Goal: Check status: Check status

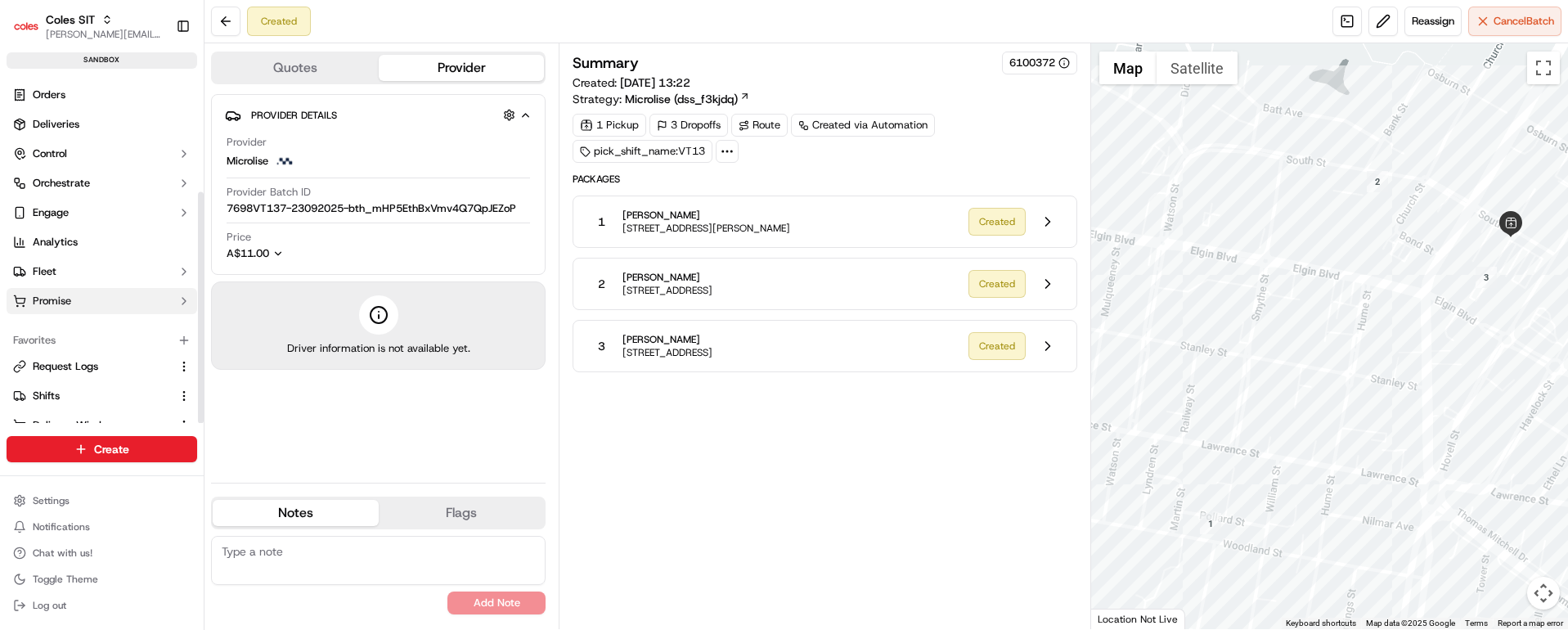
scroll to position [175, 0]
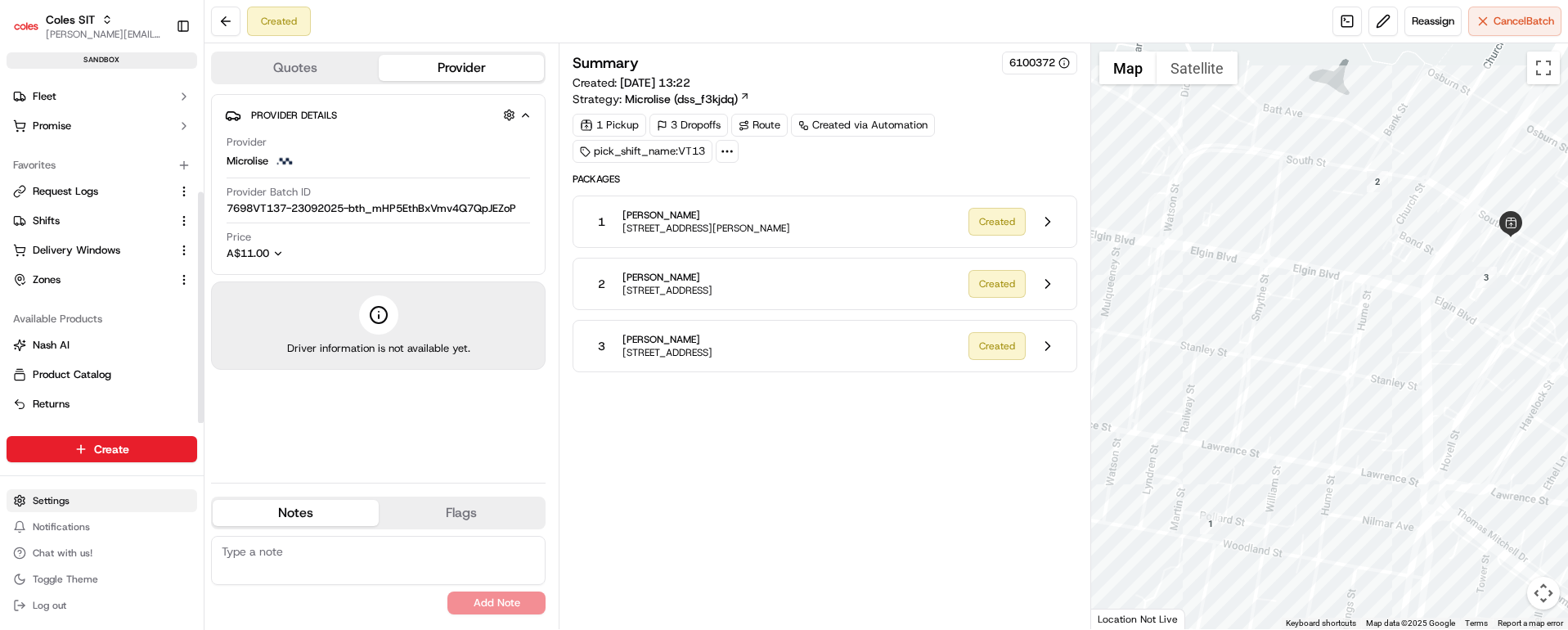
click at [59, 503] on html "Coles SIT vaibhav.tomar@coles.com.au Toggle Sidebar sandbox Orders Deliveries C…" at bounding box center [784, 315] width 1568 height 630
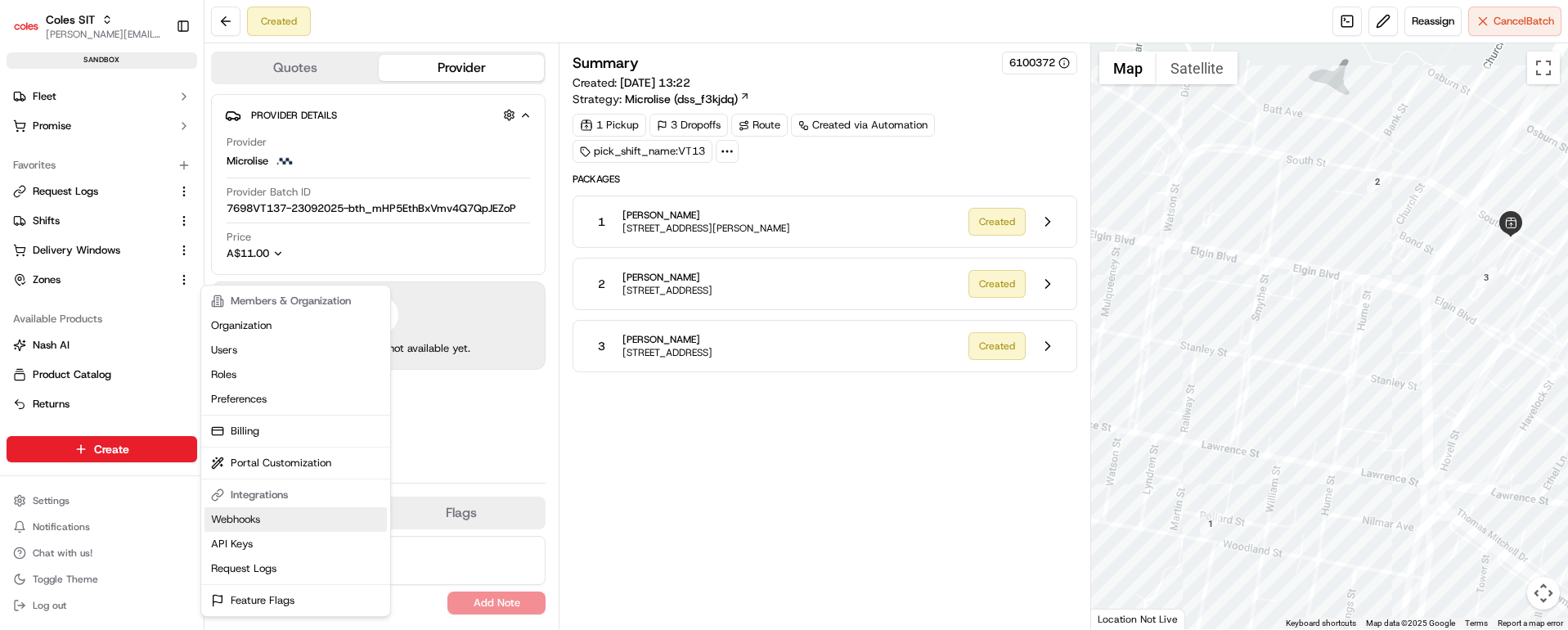
click at [234, 519] on link "Webhooks" at bounding box center [296, 519] width 183 height 24
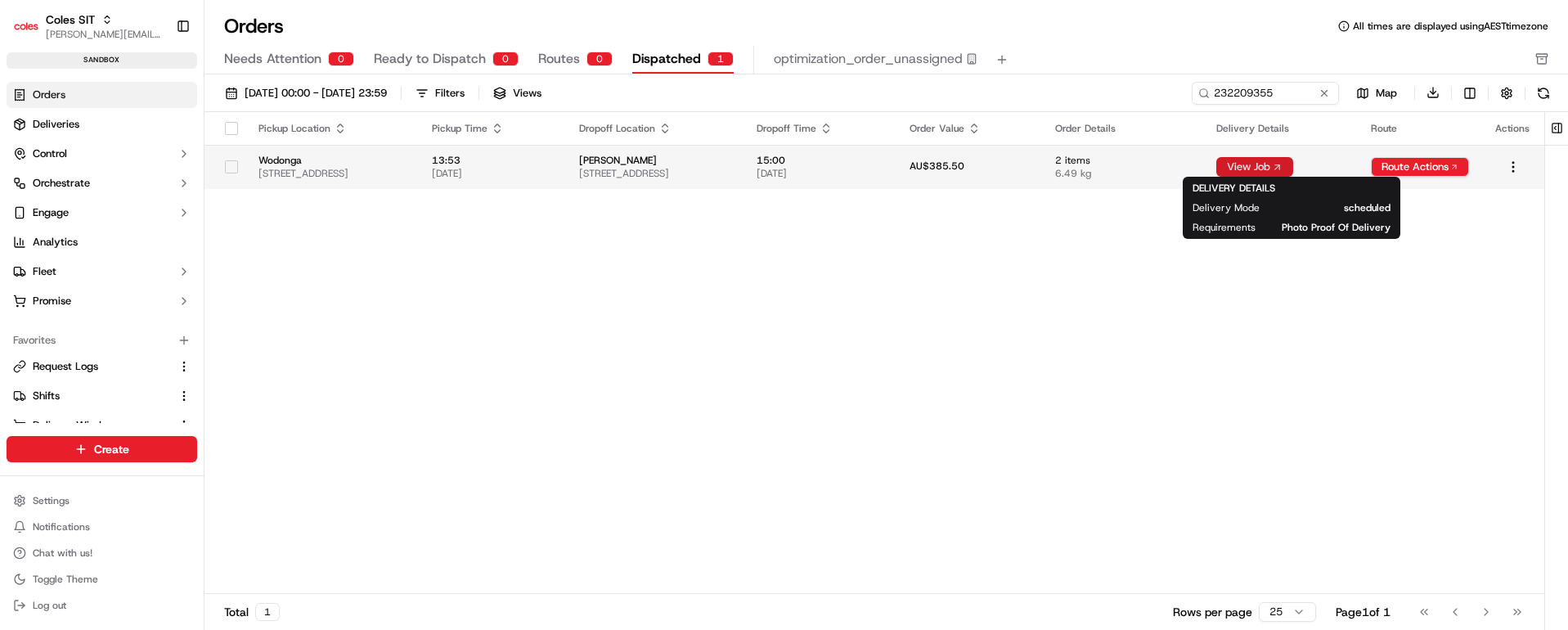
click at [1293, 164] on button "View Job" at bounding box center [1255, 166] width 77 height 19
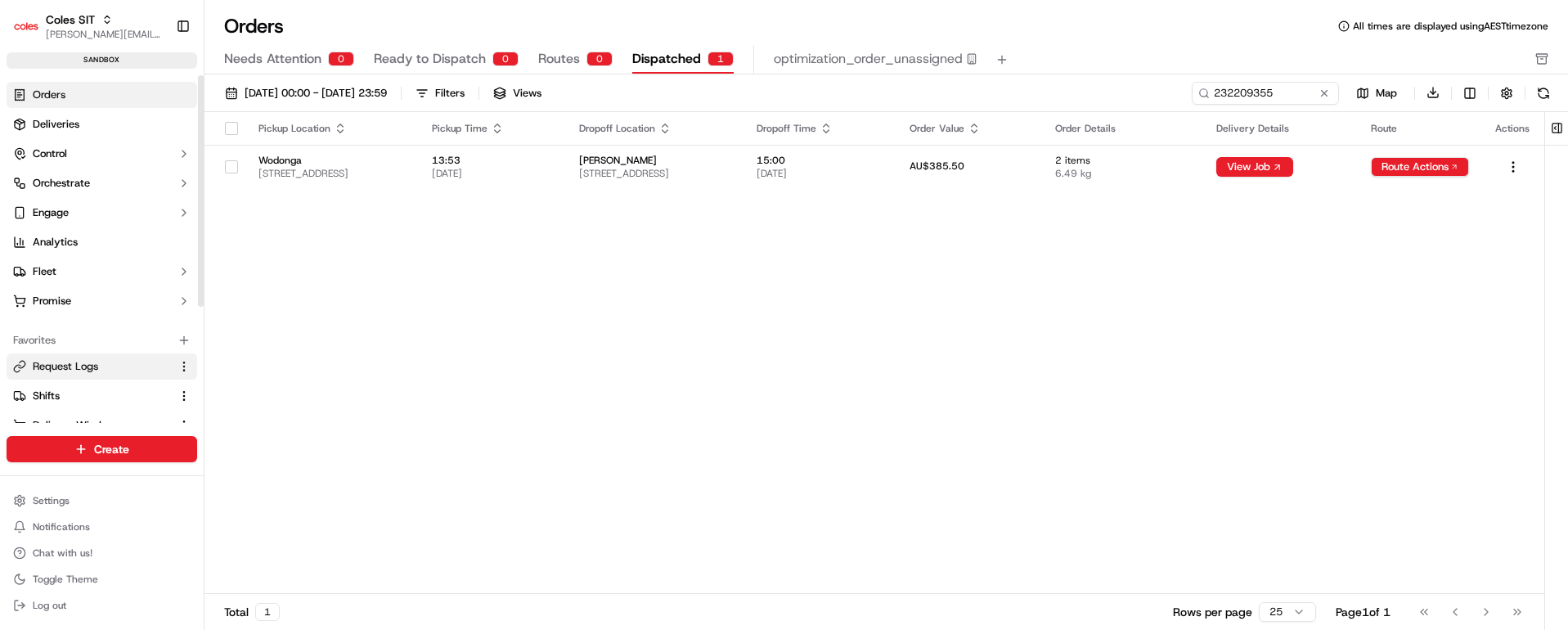
click at [67, 365] on span "Request Logs" at bounding box center [65, 367] width 65 height 15
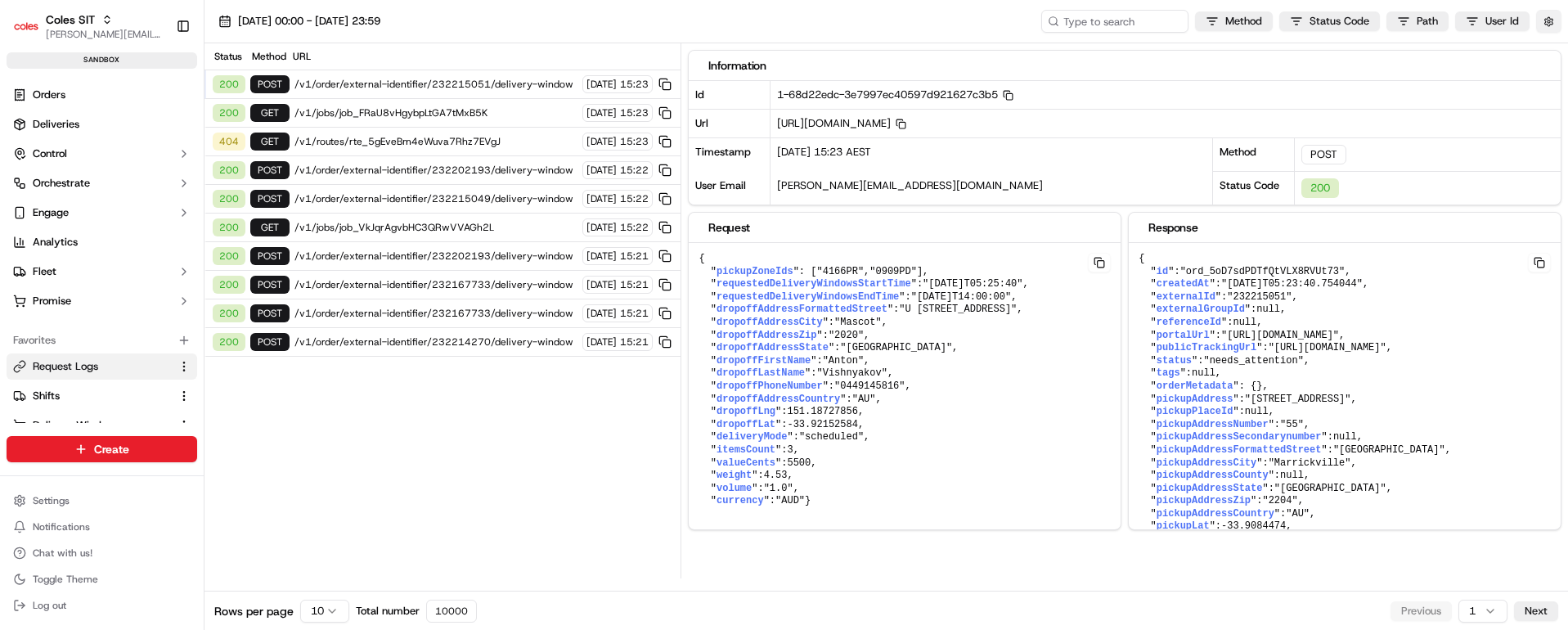
click at [1550, 21] on button "button" at bounding box center [1549, 21] width 25 height 23
click at [1409, 49] on label "Display Only Provider Logs" at bounding box center [1415, 51] width 131 height 15
click at [1545, 49] on button "Display Only Provider Logs" at bounding box center [1551, 51] width 13 height 13
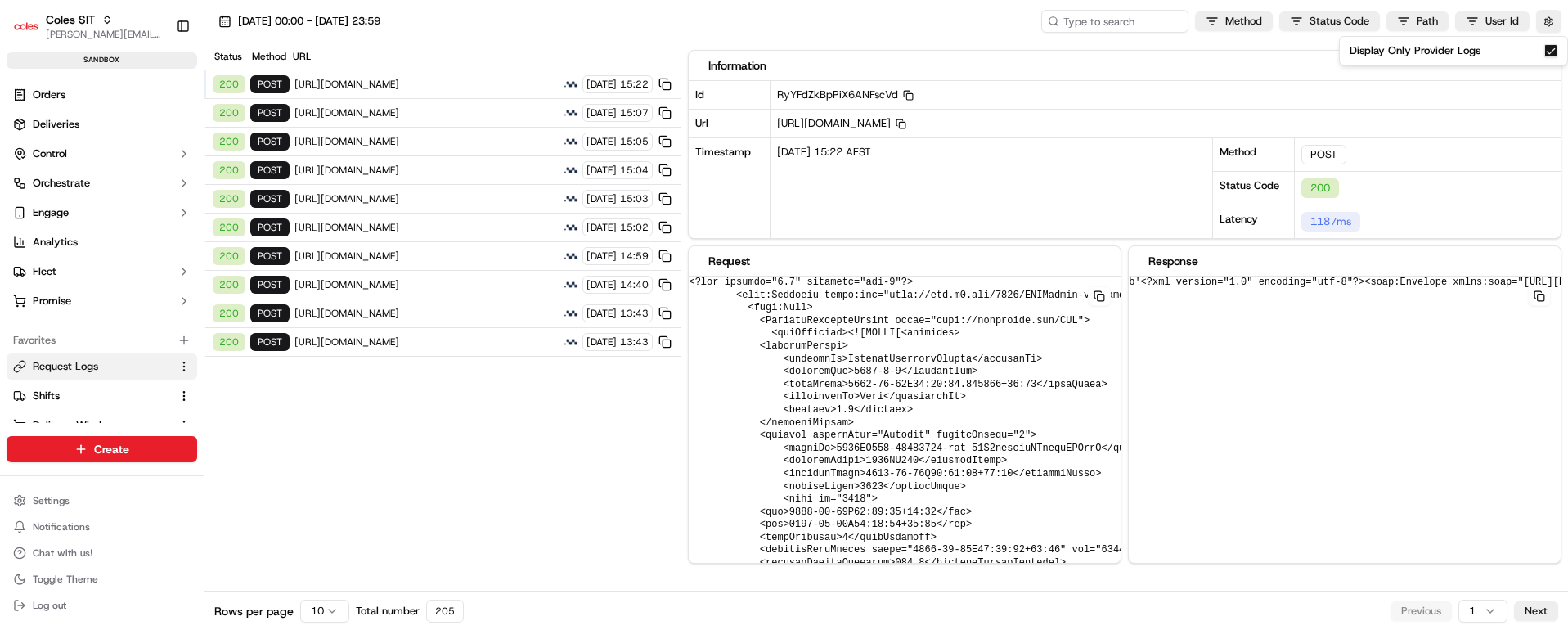
click at [324, 612] on html "Coles SIT vaibhav.tomar@coles.com.au Toggle Sidebar sandbox Orders Deliveries C…" at bounding box center [784, 315] width 1568 height 630
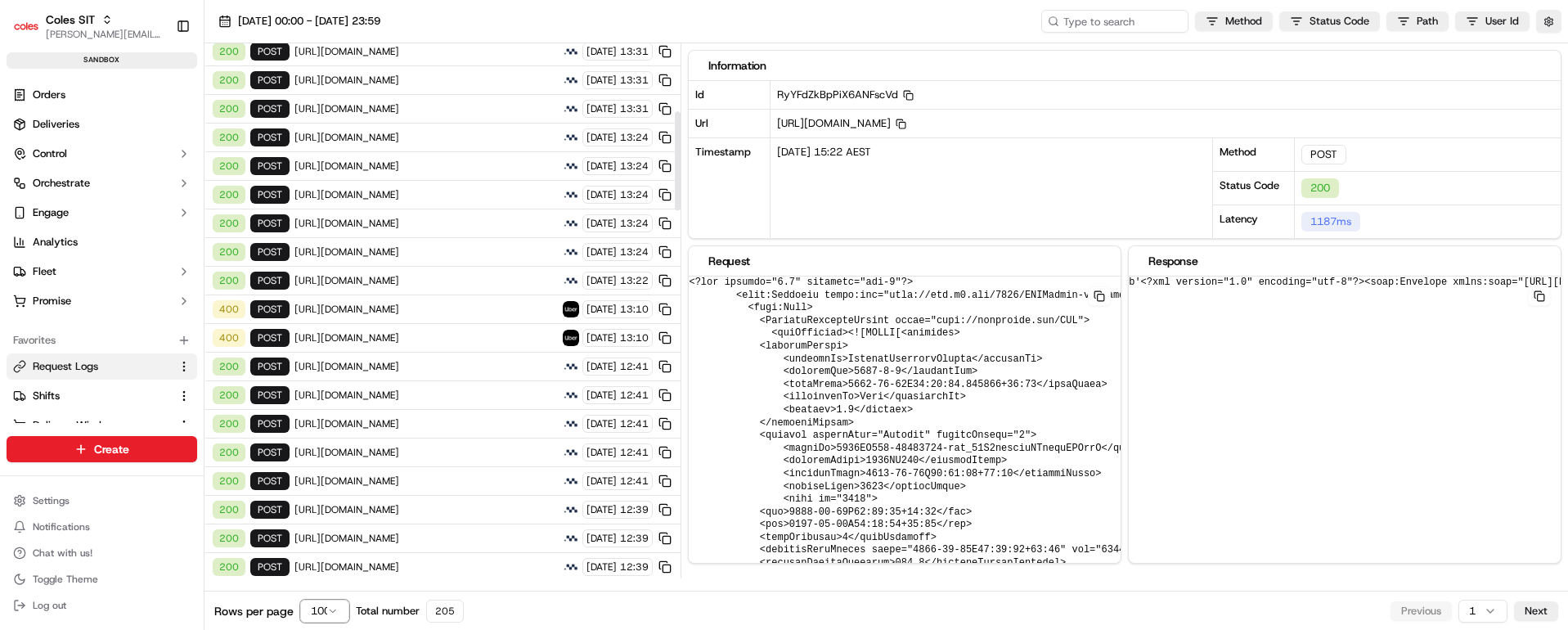
scroll to position [368, 0]
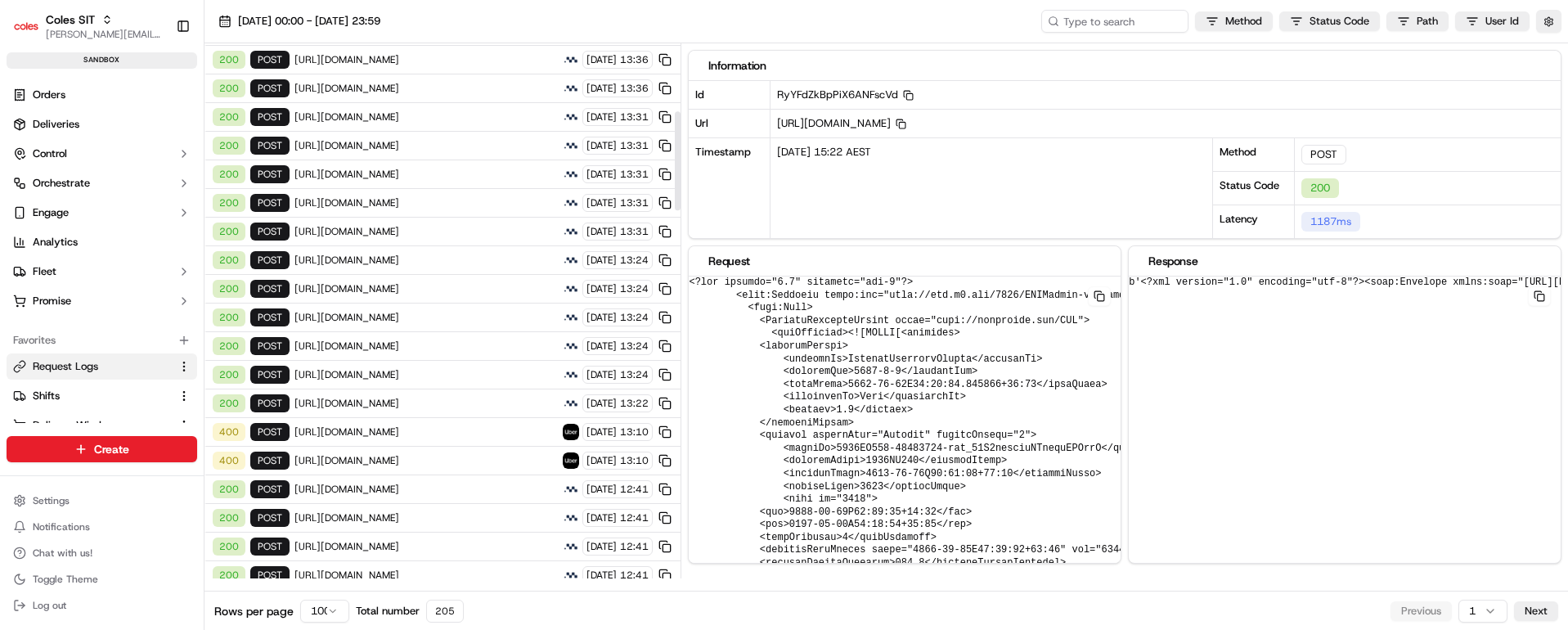
click at [460, 404] on span "https://cert.microlise.com/COLES/TMCWebService/TMCWebService.asmx" at bounding box center [426, 404] width 263 height 13
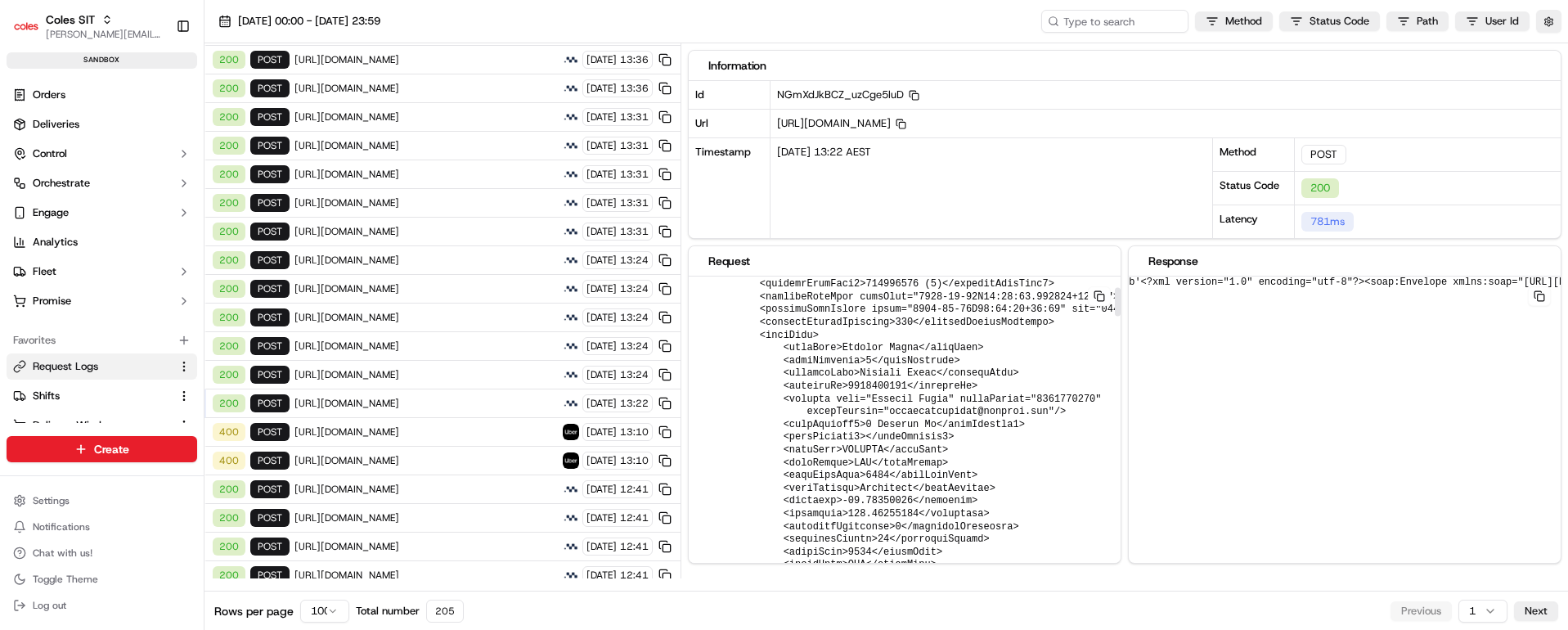
scroll to position [0, 0]
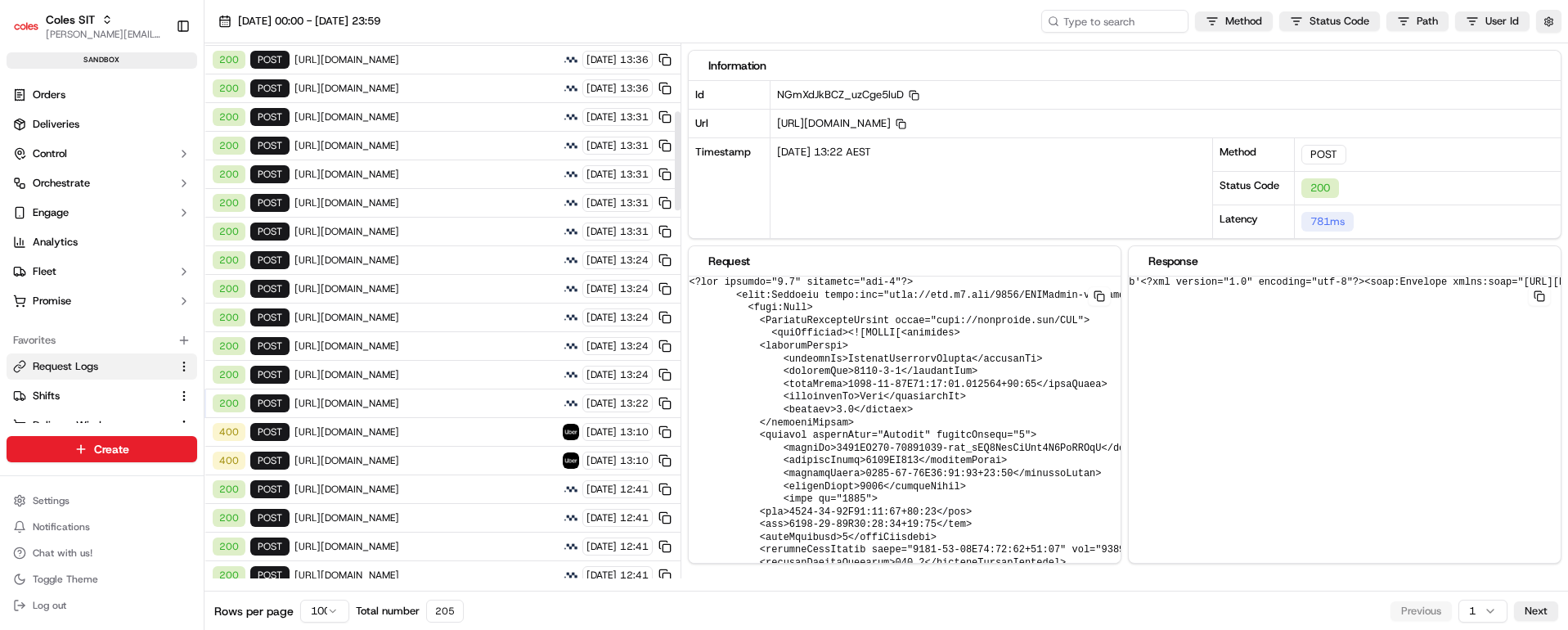
click at [453, 372] on span "https://cert.microlise.com/COLES/TMCWebService/TMCWebService.asmx" at bounding box center [426, 374] width 263 height 13
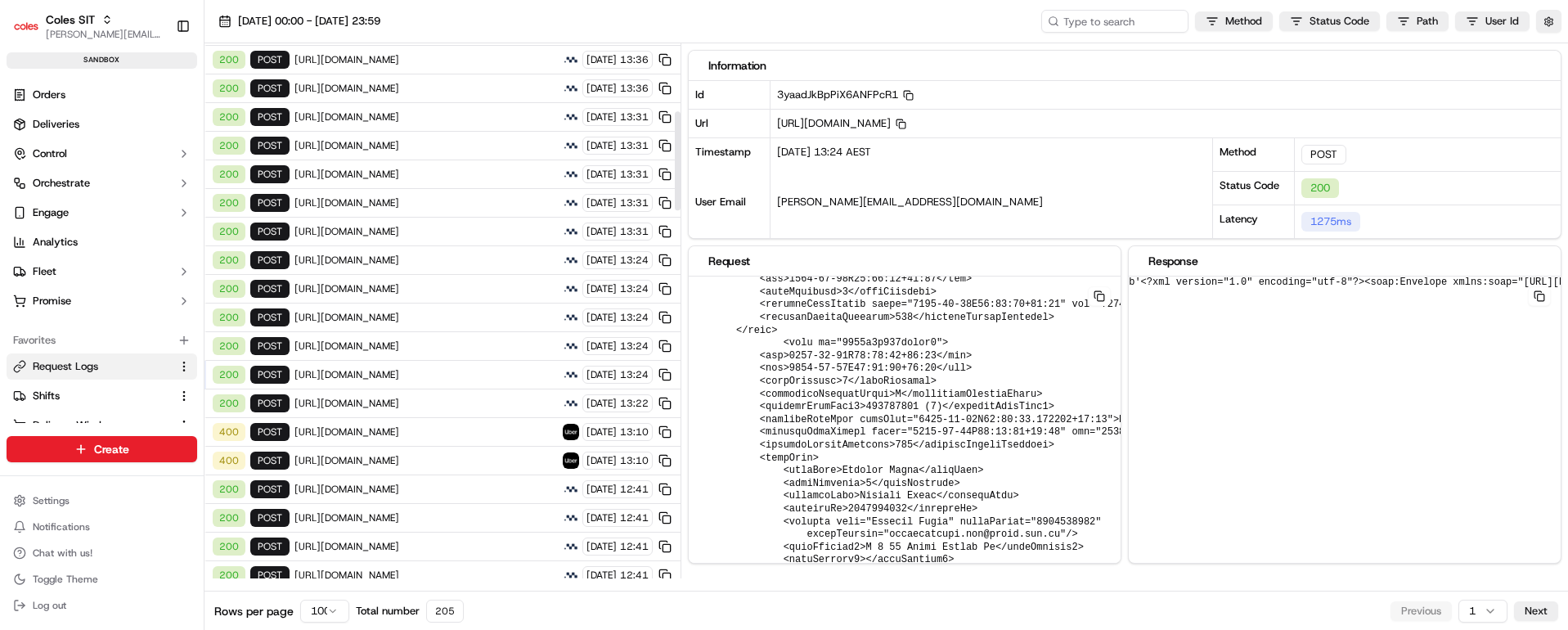
click at [395, 400] on span "https://cert.microlise.com/COLES/TMCWebService/TMCWebService.asmx" at bounding box center [426, 404] width 263 height 13
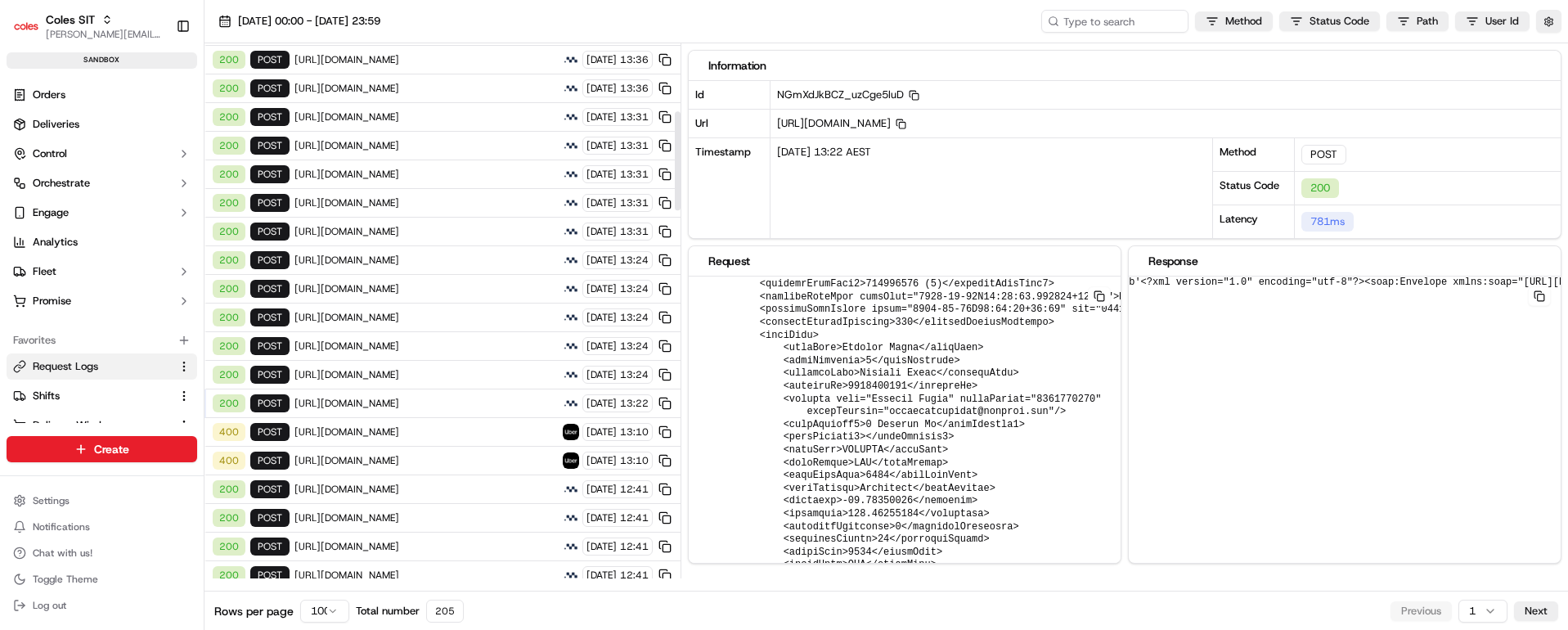
click at [435, 376] on span "https://cert.microlise.com/COLES/TMCWebService/TMCWebService.asmx" at bounding box center [426, 374] width 263 height 13
click at [440, 341] on span "https://cert.microlise.com/COLES/TMCWebService/TMCWebService.asmx" at bounding box center [426, 346] width 263 height 13
click at [438, 309] on div "200 POST https://cert.microlise.com/COLES/TMCWebService/TMCWebService.asmx 23/0…" at bounding box center [442, 318] width 476 height 28
click at [446, 279] on div "200 POST https://cert.microlise.com/COLES/TMCWebService/TMCWebService.asmx 23/0…" at bounding box center [442, 289] width 476 height 28
click at [448, 257] on span "https://cert.microlise.com/COLES/TMCWebService/TMCWebService.asmx" at bounding box center [426, 261] width 263 height 13
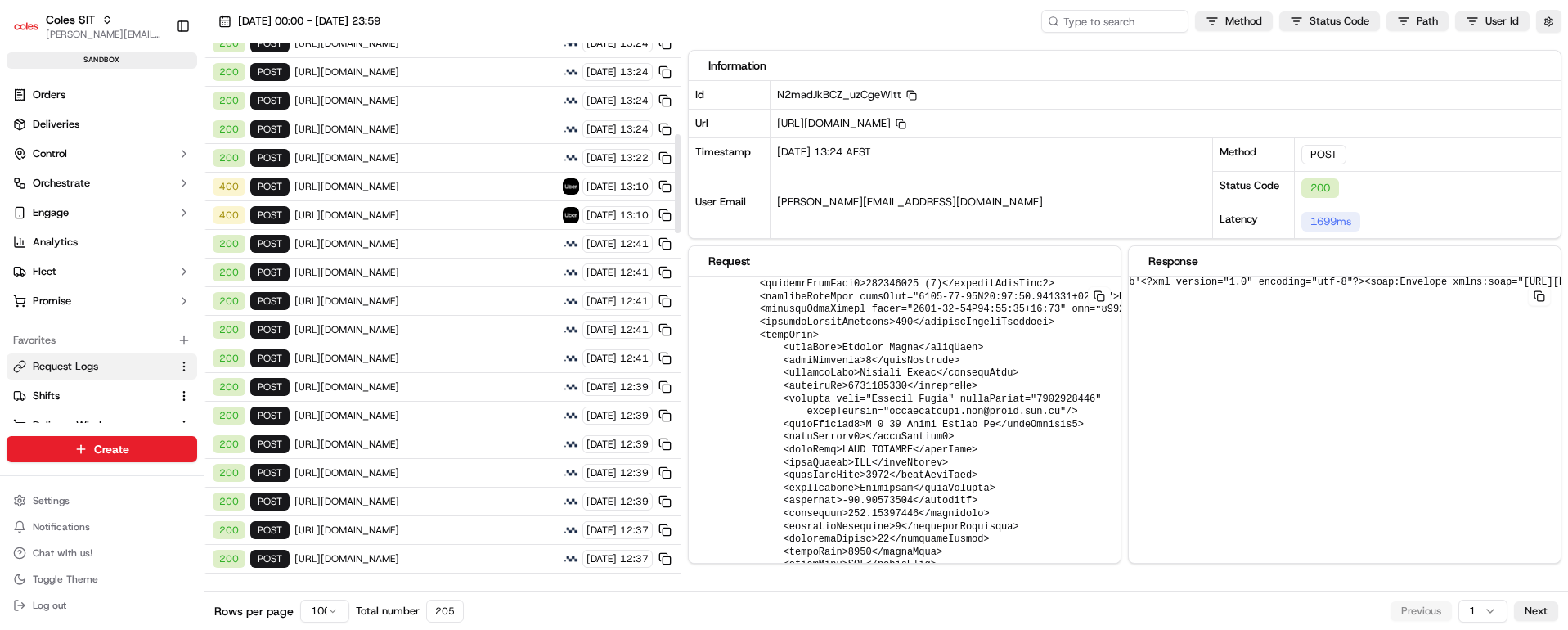
scroll to position [491, 0]
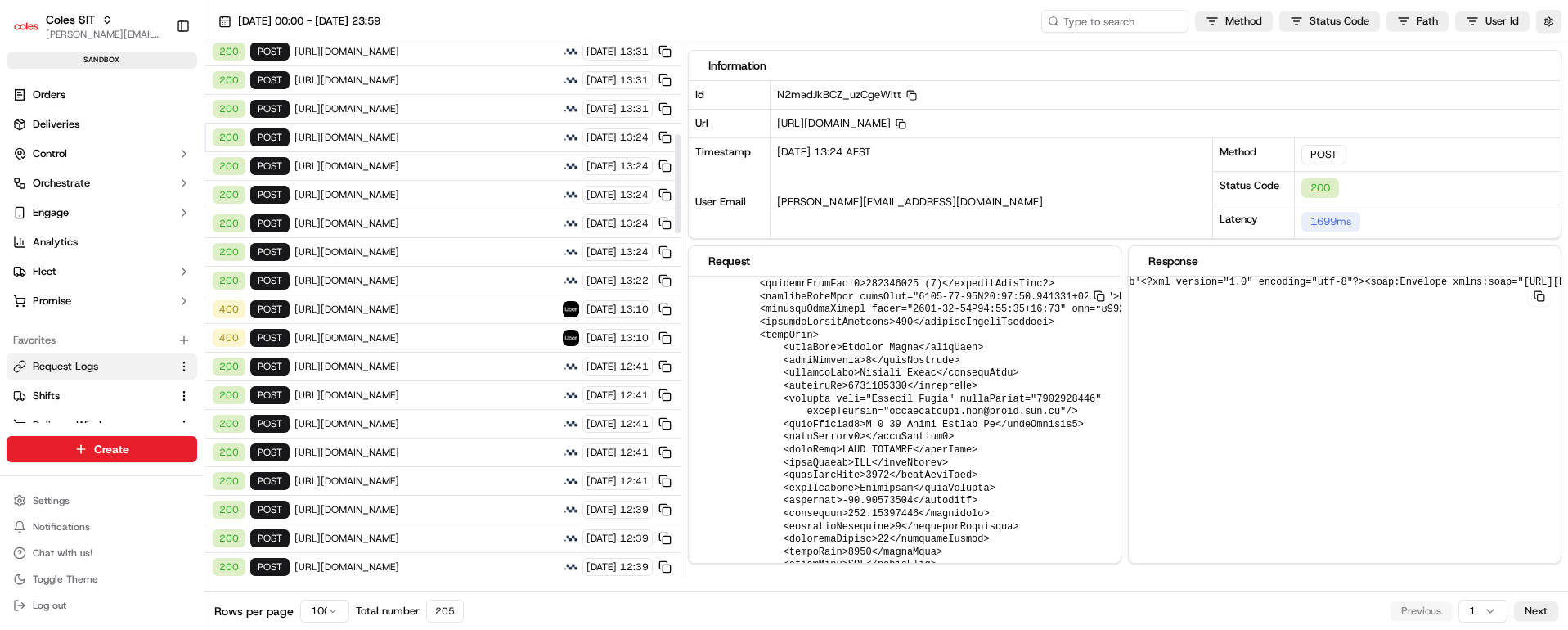
click at [408, 274] on span "https://cert.microlise.com/COLES/TMCWebService/TMCWebService.asmx" at bounding box center [426, 281] width 263 height 13
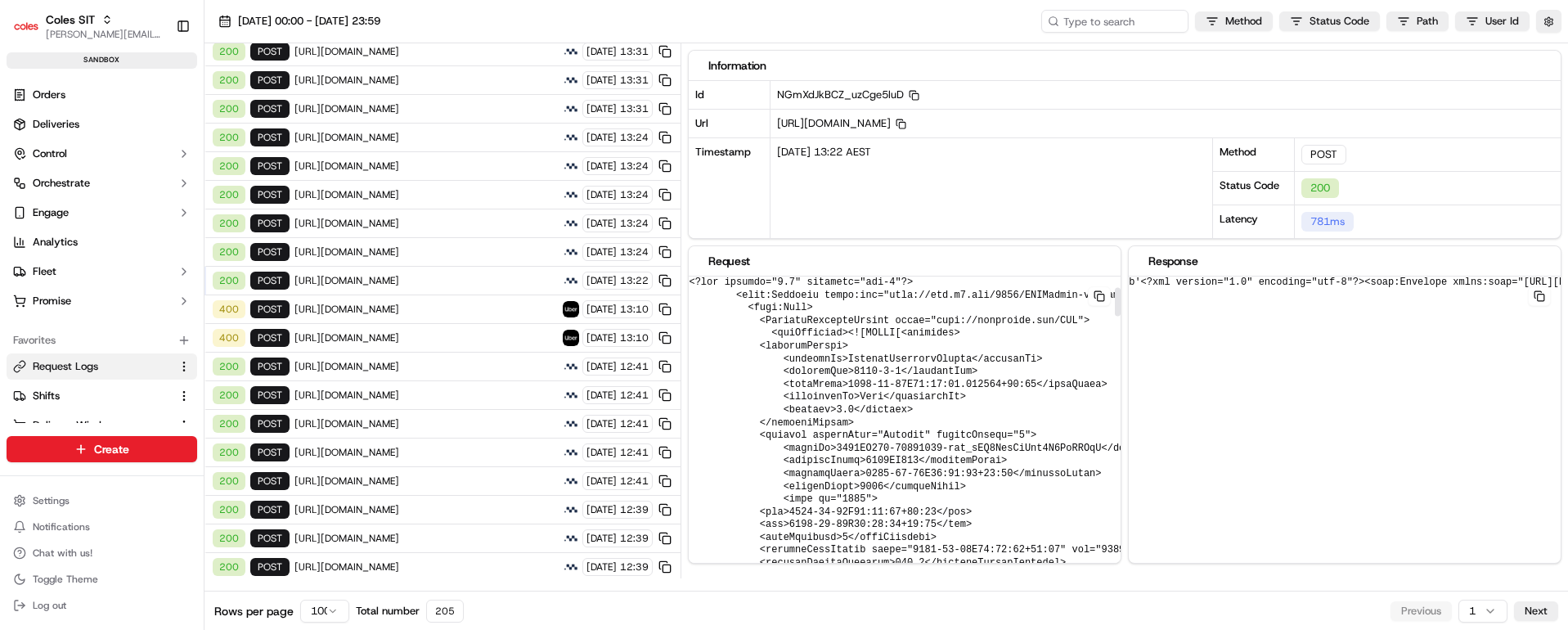
scroll to position [122, 0]
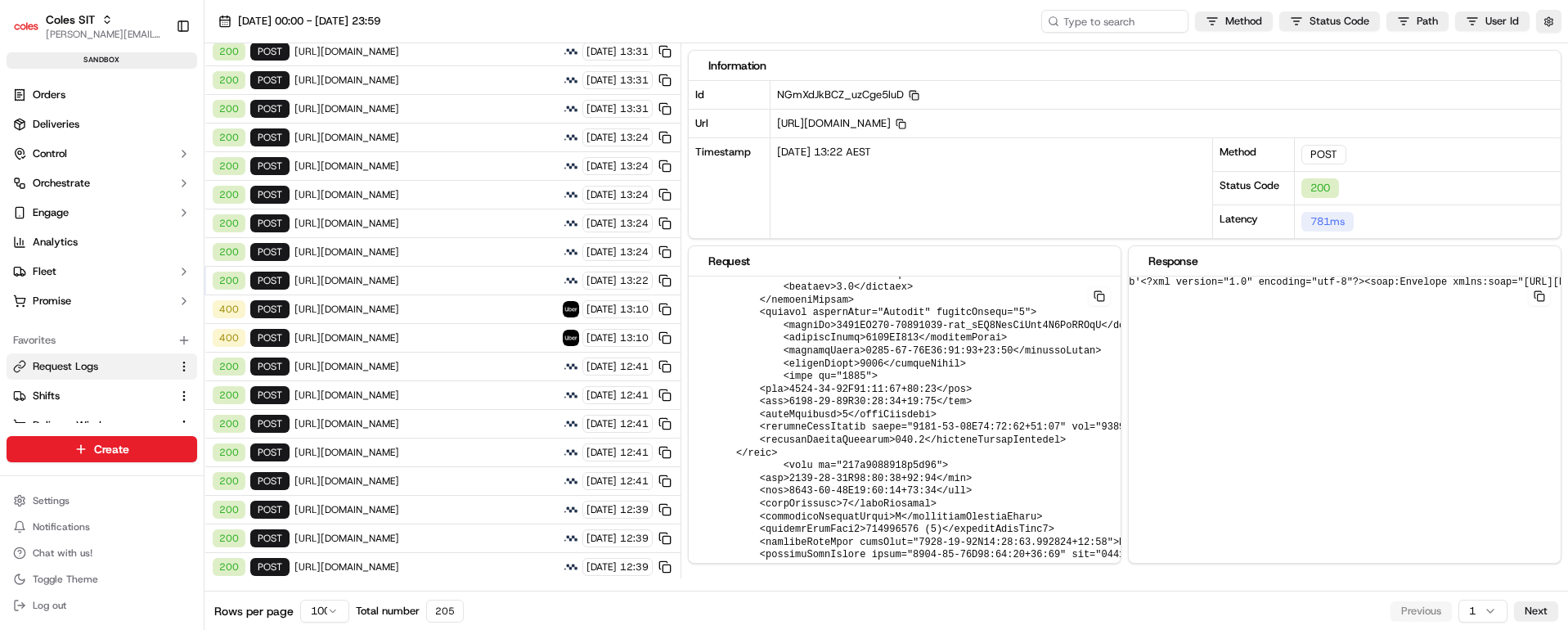
click at [911, 95] on icon "button" at bounding box center [914, 95] width 11 height 11
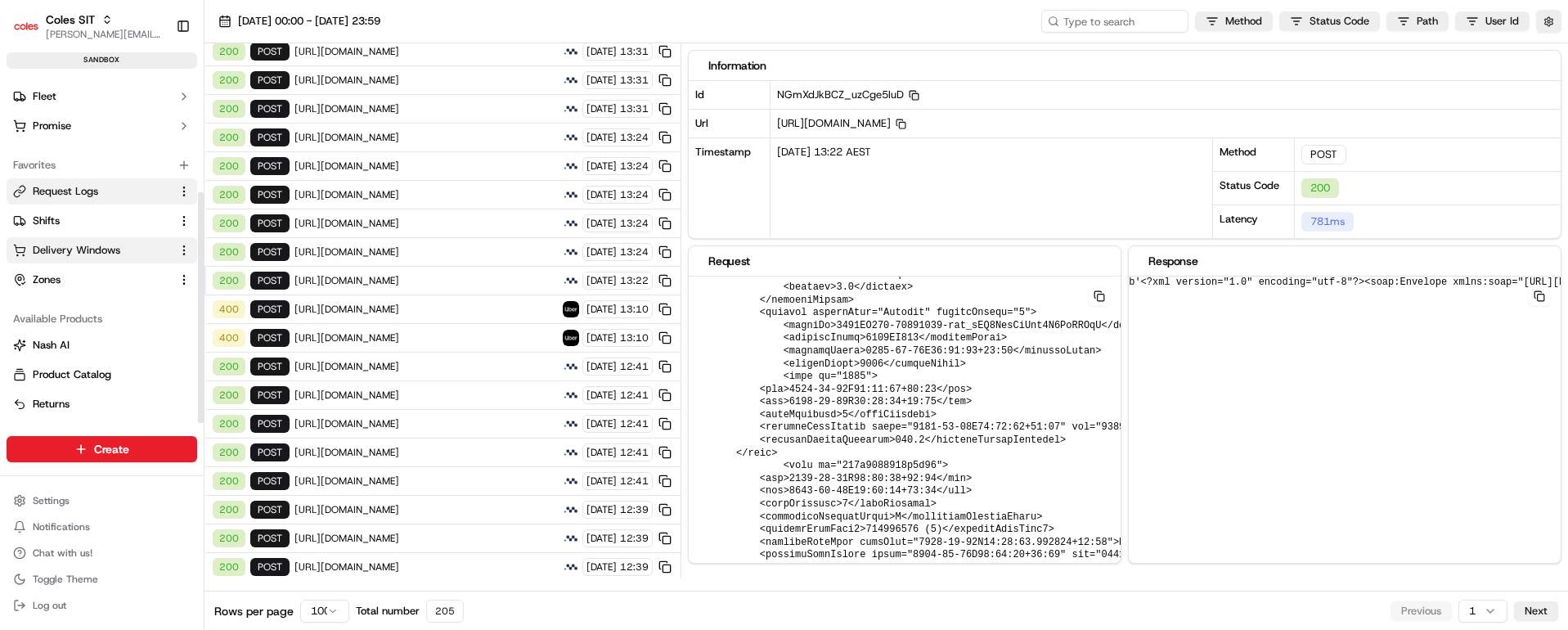
click at [83, 249] on span "Delivery Windows" at bounding box center [76, 250] width 87 height 15
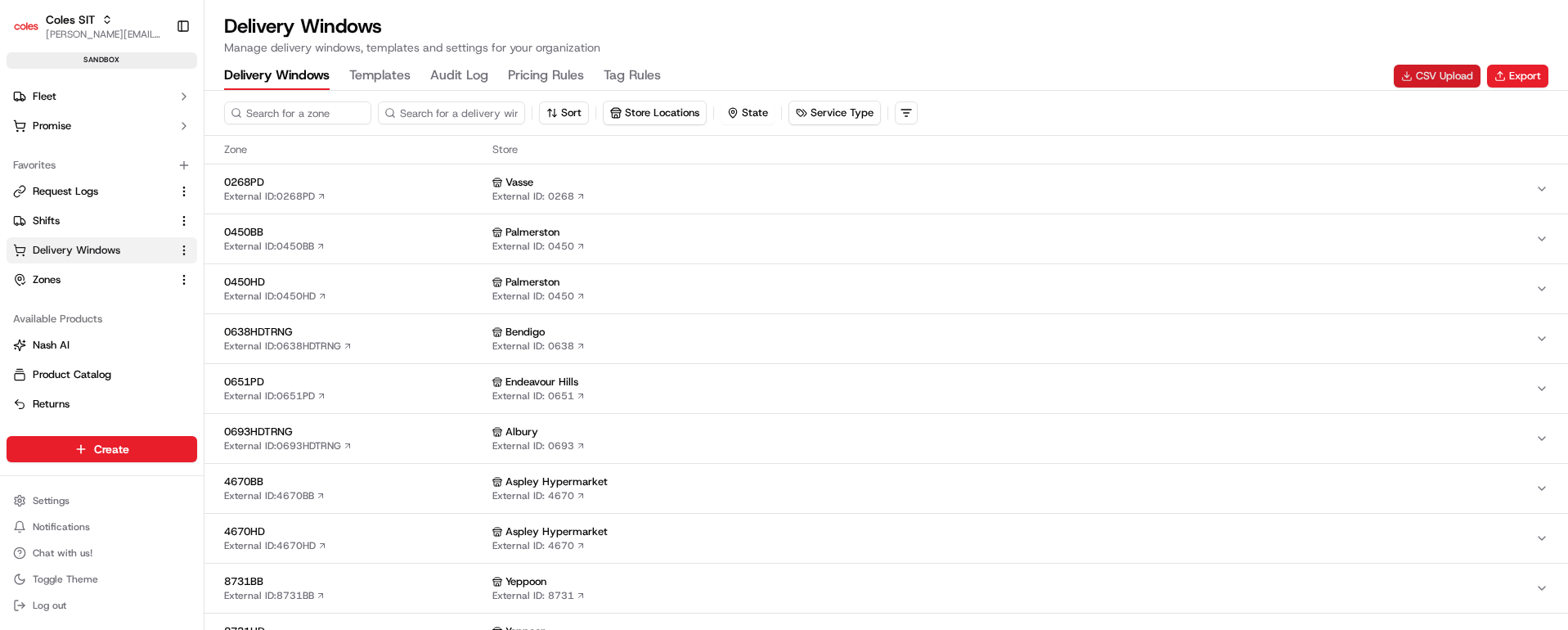
click at [1434, 73] on button "CSV Upload" at bounding box center [1437, 75] width 87 height 23
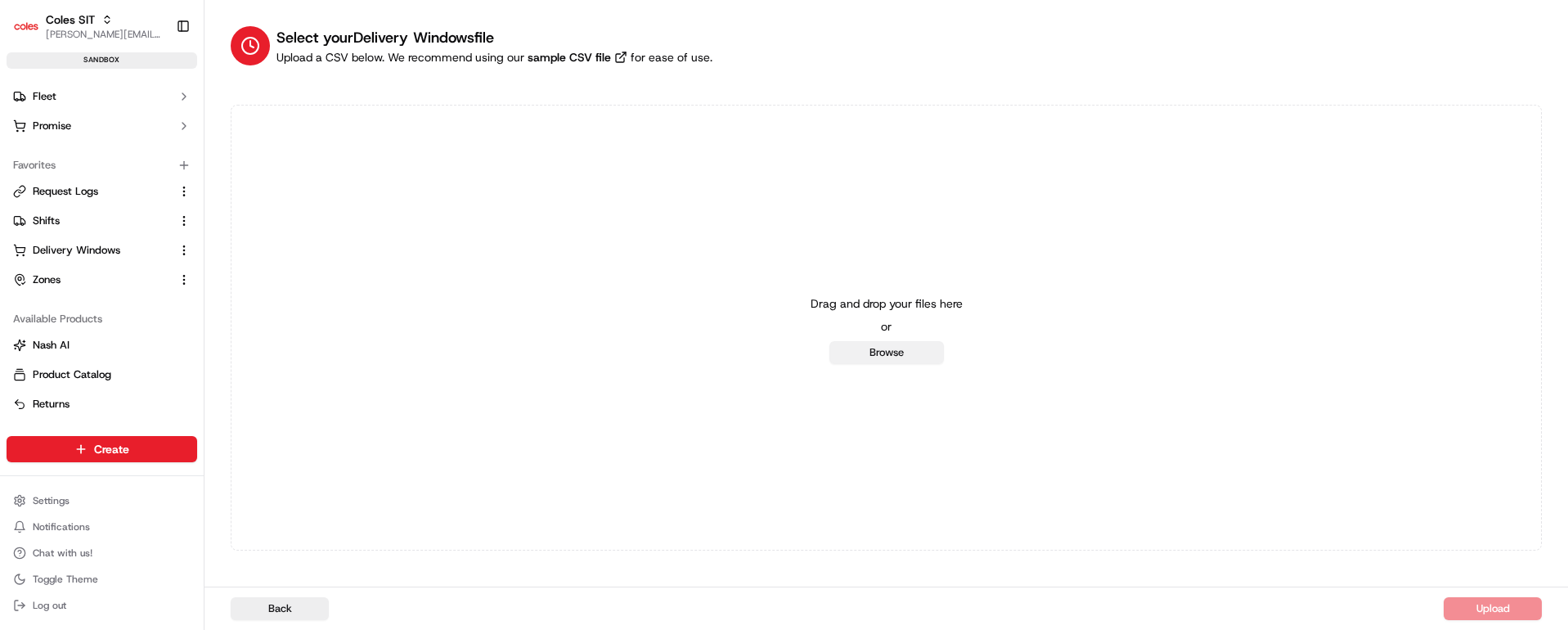
click at [884, 349] on button "Browse" at bounding box center [886, 352] width 115 height 23
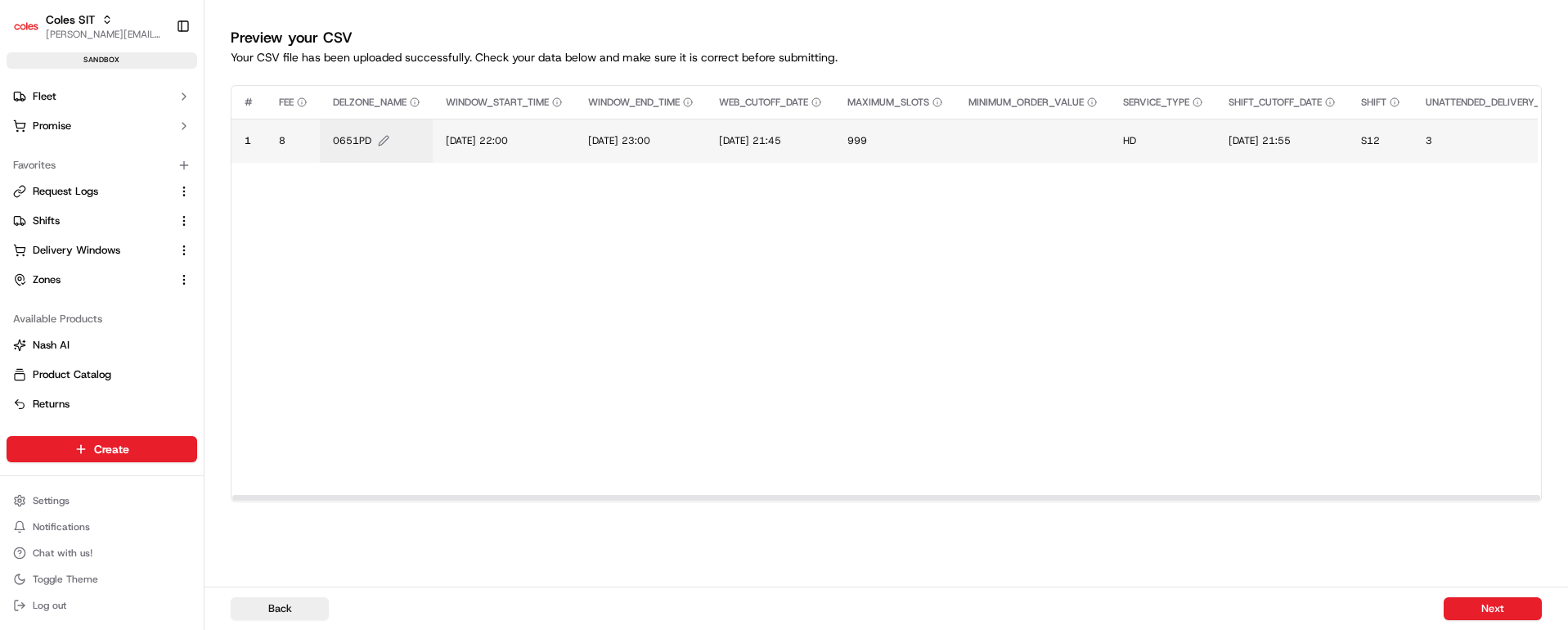
click at [348, 140] on span "0651PD" at bounding box center [352, 141] width 39 height 13
click at [348, 140] on div "0651PD" at bounding box center [431, 123] width 196 height 44
click at [382, 128] on input "0651PD" at bounding box center [431, 123] width 182 height 29
type input "7698HD"
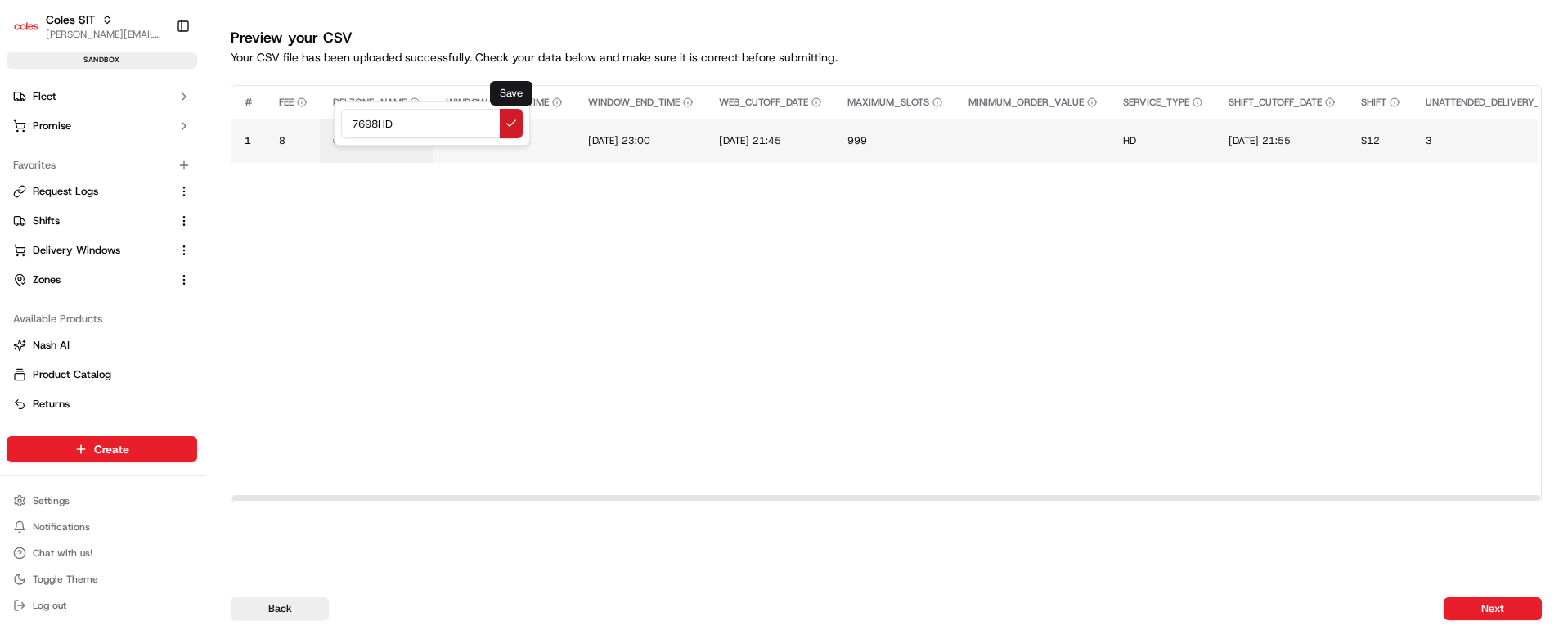
click at [510, 121] on button at bounding box center [511, 123] width 23 height 29
click at [485, 140] on span "14/07/2025 22:00" at bounding box center [477, 141] width 62 height 13
click at [472, 122] on input "14/07/2025 22:00" at bounding box center [546, 123] width 182 height 29
click at [493, 120] on input "23/07/2025 22:00" at bounding box center [546, 123] width 182 height 29
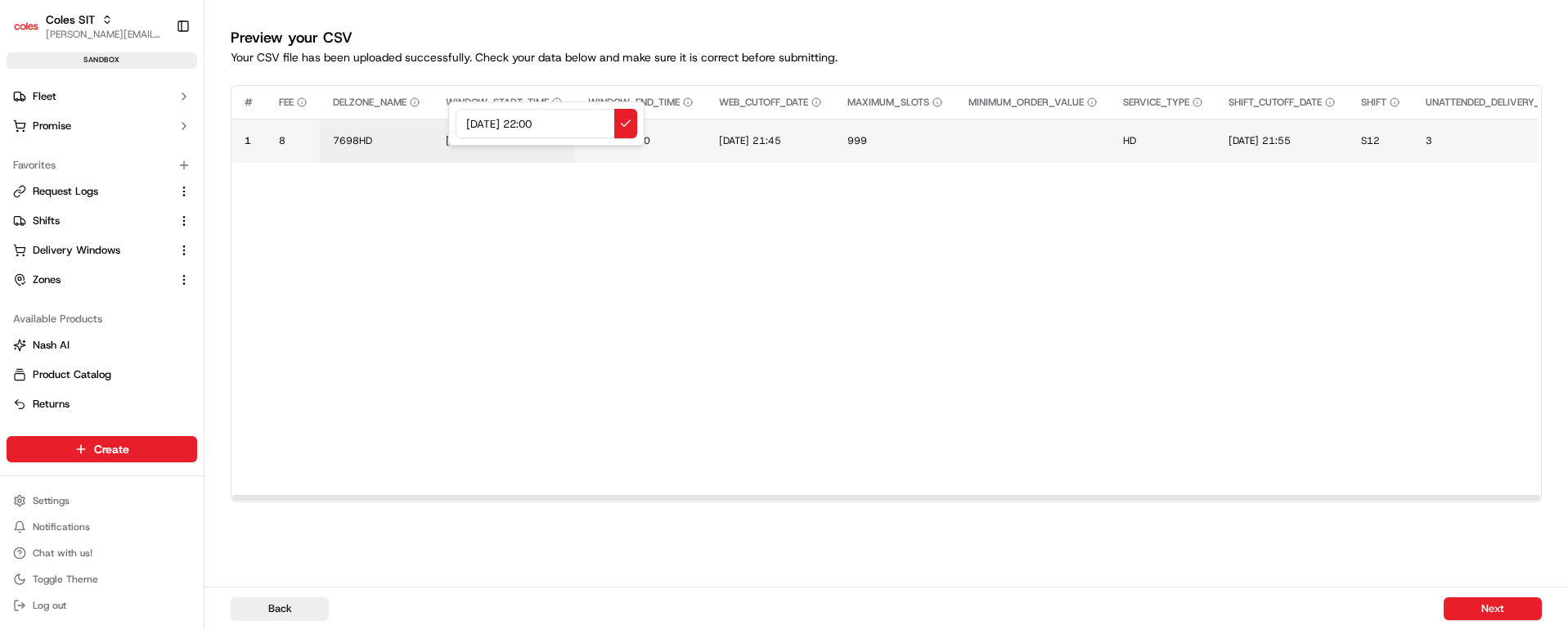
click at [493, 120] on input "23/07/2025 22:00" at bounding box center [546, 123] width 182 height 29
drag, startPoint x: 537, startPoint y: 121, endPoint x: 577, endPoint y: 124, distance: 40.1
click at [577, 124] on input "23/09/2025 22:00" at bounding box center [546, 123] width 182 height 29
click at [540, 124] on input "23/09/2025 22:00" at bounding box center [546, 123] width 182 height 29
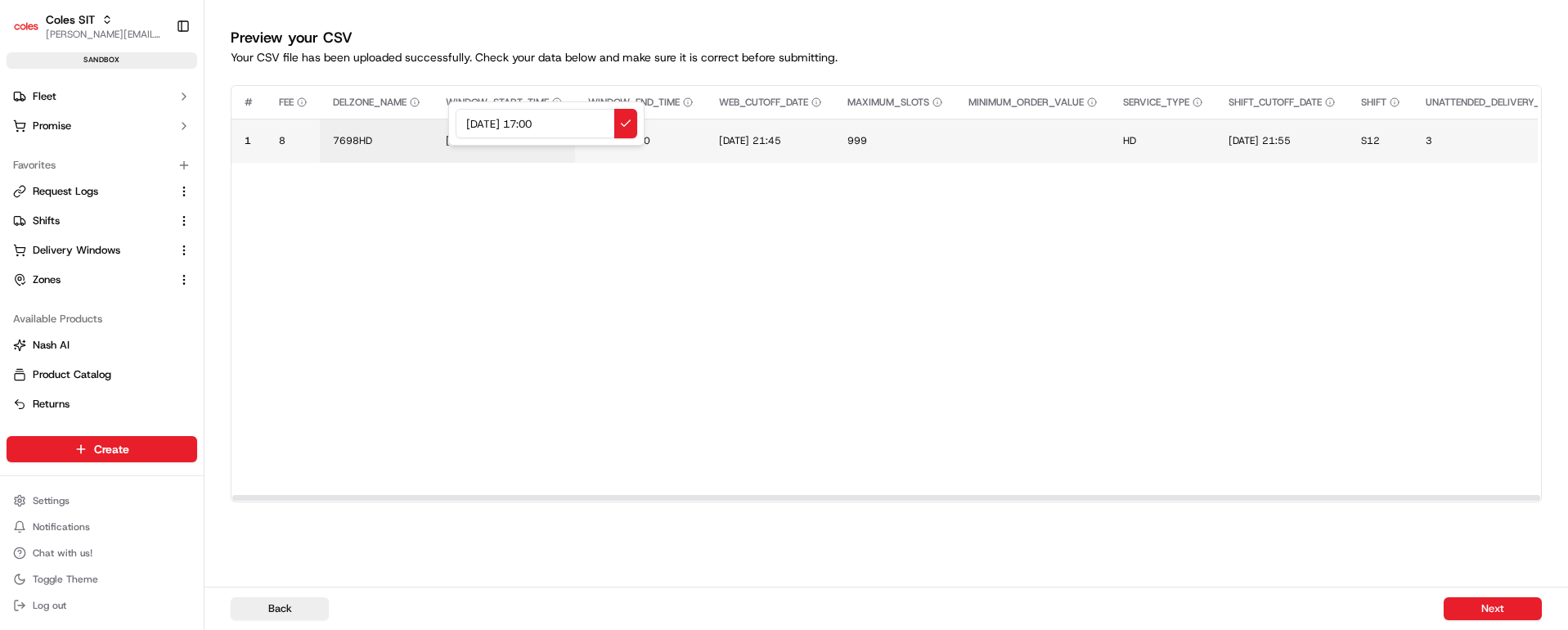
click at [559, 121] on input "23/09/2025 17:00" at bounding box center [546, 123] width 182 height 29
drag, startPoint x: 580, startPoint y: 116, endPoint x: 432, endPoint y: 114, distance: 148.0
click at [448, 114] on div "23/09/2025 17:30" at bounding box center [546, 123] width 196 height 44
type input "23/09/2025 17:30"
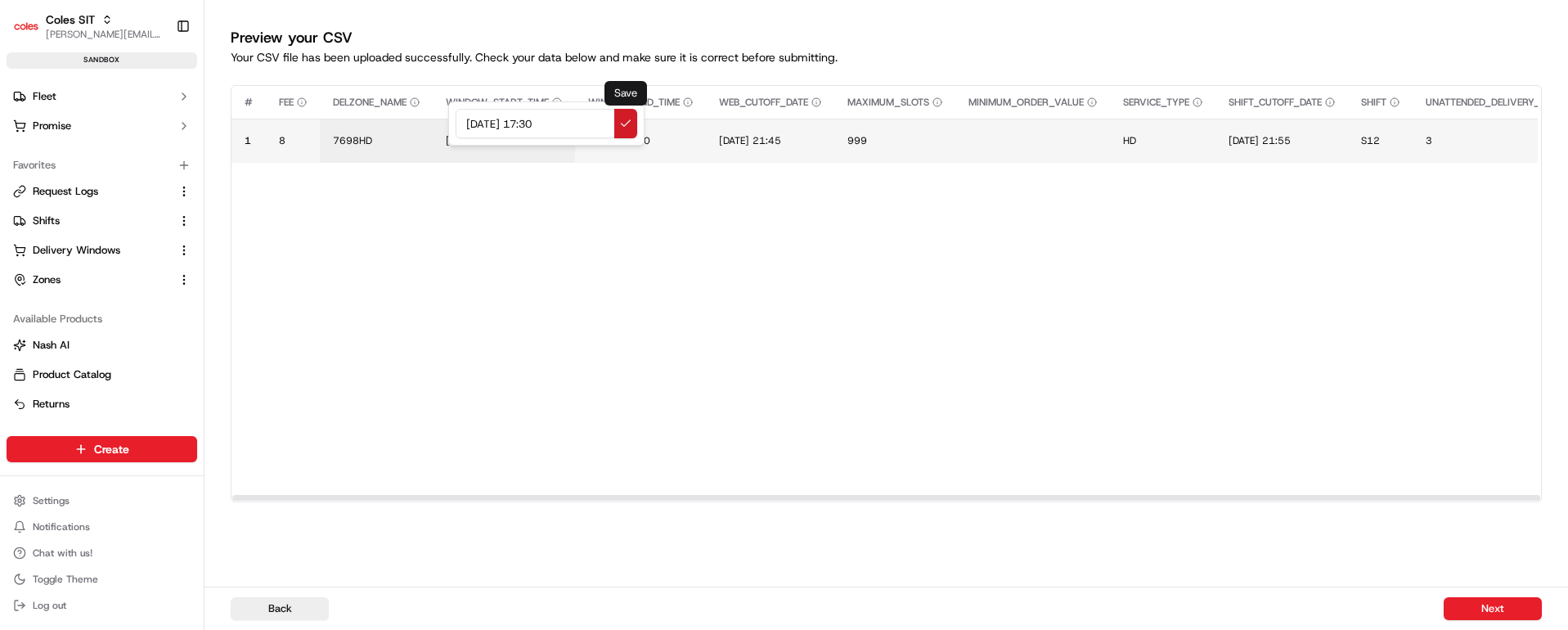
click at [631, 127] on button at bounding box center [625, 123] width 23 height 29
click at [650, 138] on span "14/07/2025 23:00" at bounding box center [619, 141] width 62 height 13
drag, startPoint x: 719, startPoint y: 122, endPoint x: 554, endPoint y: 111, distance: 165.4
click at [592, 111] on div "14/07/2025 23:00" at bounding box center [690, 123] width 196 height 44
click at [684, 121] on input "23/09/2025 17:30" at bounding box center [690, 123] width 182 height 29
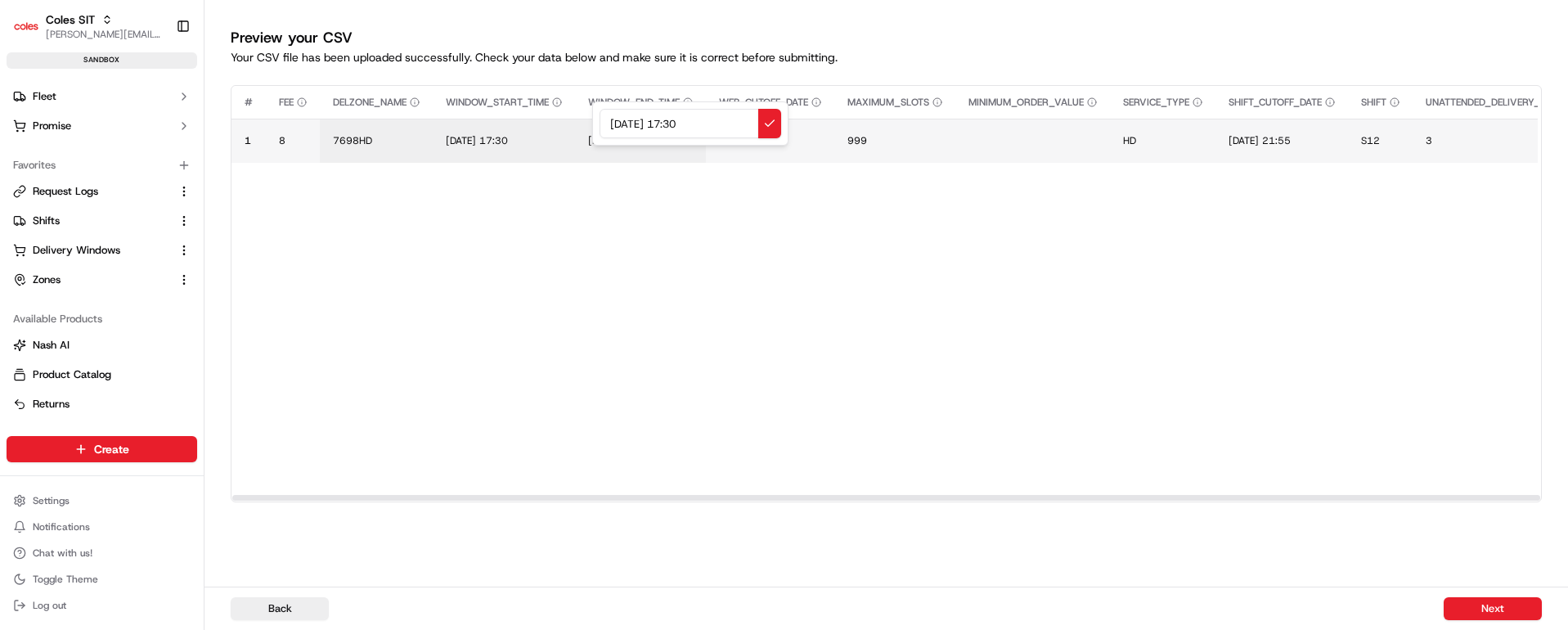
click at [684, 121] on input "23/09/2025 17:30" at bounding box center [690, 123] width 182 height 29
type input "23/09/2025 18:30"
click at [770, 118] on button at bounding box center [769, 123] width 23 height 29
click at [781, 134] on span "14/07/2025 21:45" at bounding box center [750, 141] width 62 height 13
drag, startPoint x: 854, startPoint y: 124, endPoint x: 733, endPoint y: 116, distance: 121.3
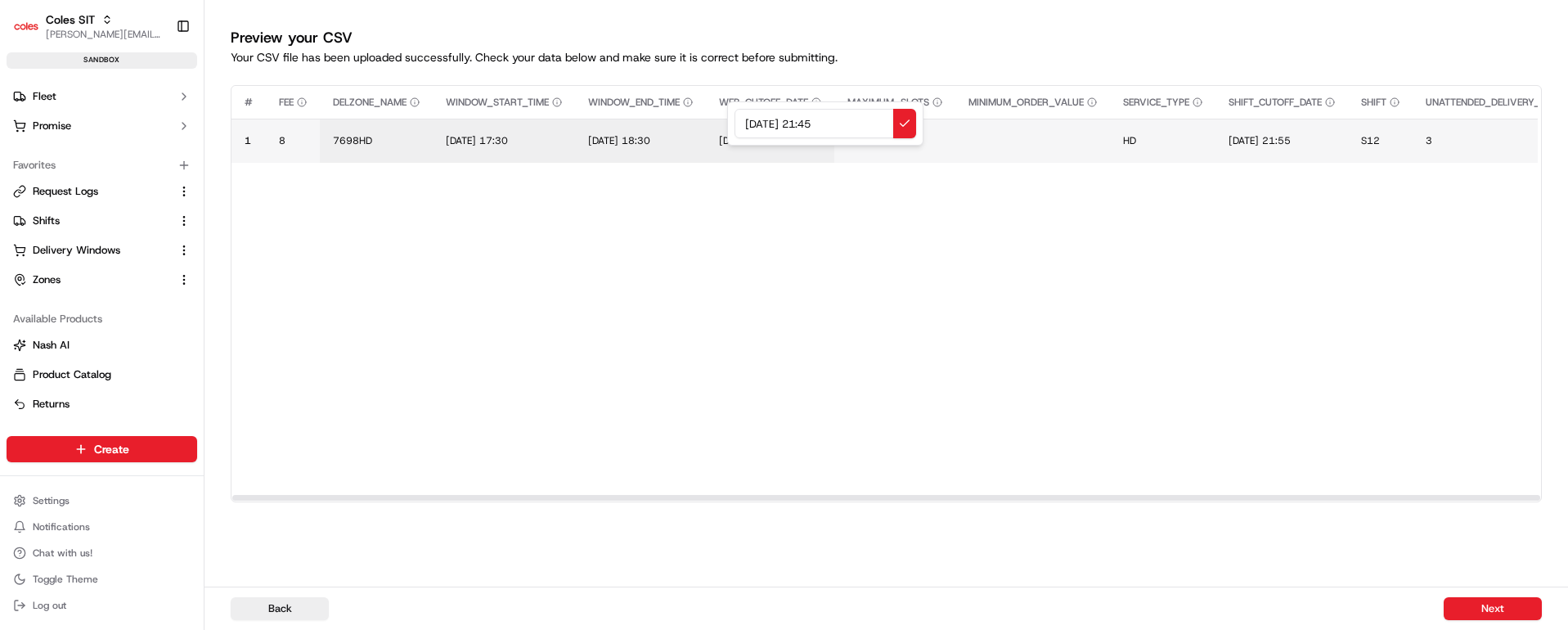
click at [733, 116] on div "14/07/2025 21:45" at bounding box center [825, 123] width 196 height 44
click at [818, 122] on input "23/09/2025 17:30" at bounding box center [825, 123] width 182 height 29
click at [835, 122] on input "23/09/2025 16:30" at bounding box center [825, 123] width 182 height 29
click at [836, 122] on input "23/09/2025 16:30" at bounding box center [825, 123] width 182 height 29
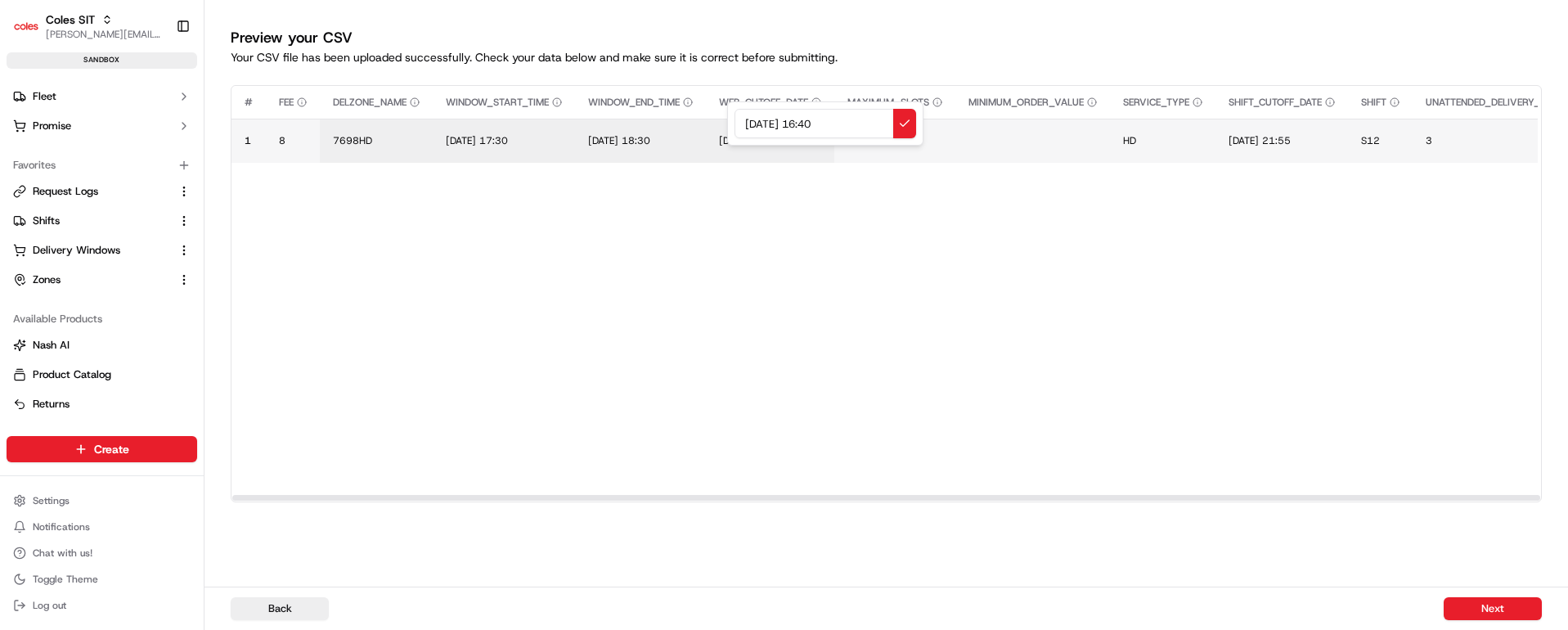
type input "23/09/2025 16:40"
drag, startPoint x: 856, startPoint y: 115, endPoint x: 725, endPoint y: 115, distance: 131.0
click at [727, 115] on div "23/09/2025 16:40" at bounding box center [825, 123] width 196 height 44
click at [905, 117] on button at bounding box center [904, 123] width 23 height 29
click at [1288, 140] on span "14/07/2025 21:55" at bounding box center [1260, 141] width 62 height 13
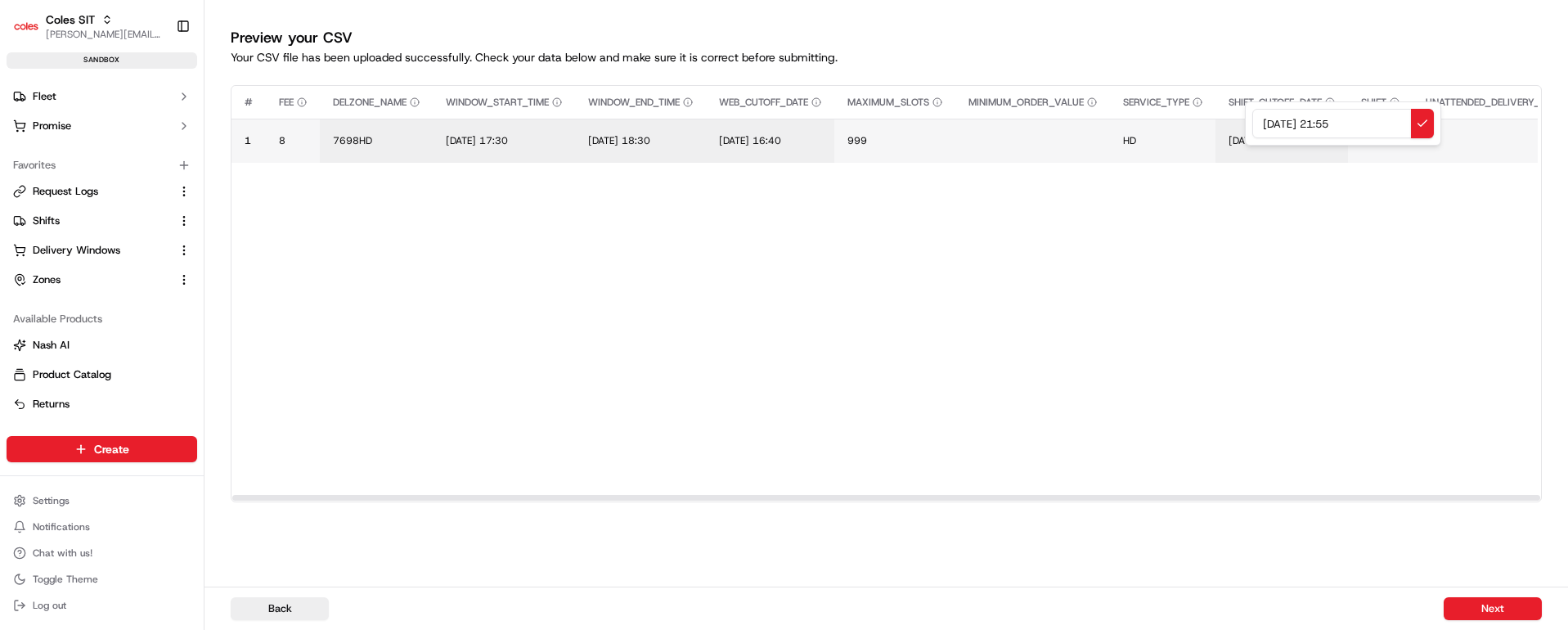
drag, startPoint x: 1375, startPoint y: 122, endPoint x: 1232, endPoint y: 114, distance: 143.2
click at [1245, 114] on div "14/07/2025 21:55" at bounding box center [1343, 123] width 196 height 44
click at [1358, 121] on input "23/09/2025 16:40" at bounding box center [1343, 123] width 182 height 29
type input "23/09/2025 16:50"
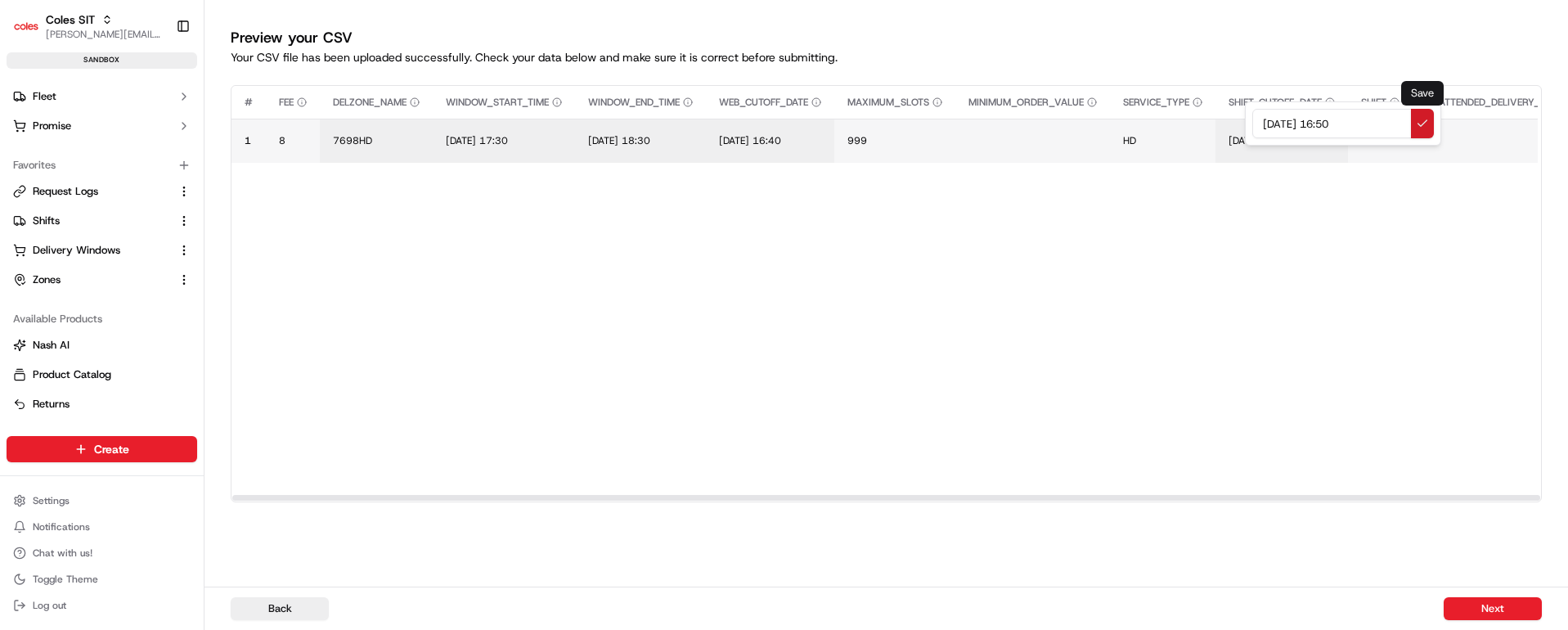
click at [1422, 119] on button at bounding box center [1421, 123] width 23 height 29
click at [1380, 142] on span "S12" at bounding box center [1370, 141] width 18 height 13
click at [1408, 121] on input "S12" at bounding box center [1478, 123] width 182 height 29
type input "VT14"
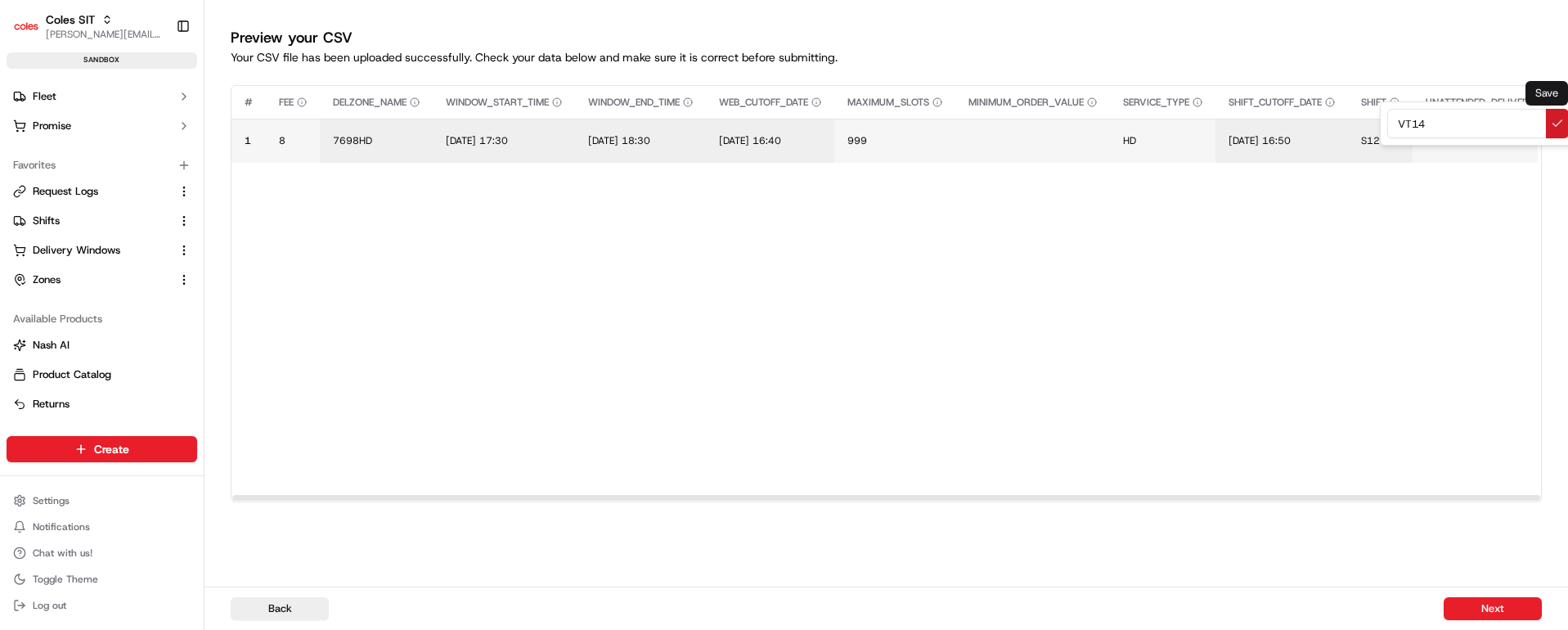
click at [1554, 127] on button at bounding box center [1557, 123] width 23 height 29
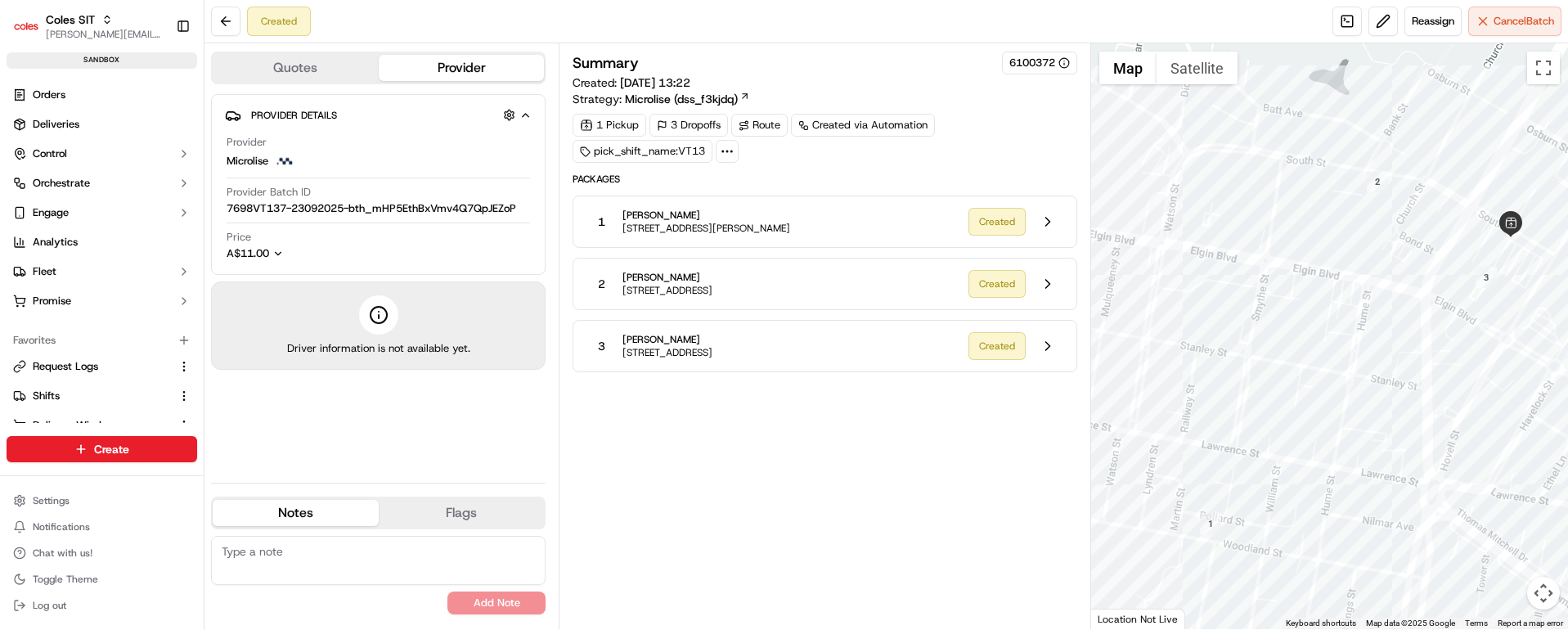
click at [726, 153] on icon at bounding box center [727, 152] width 15 height 15
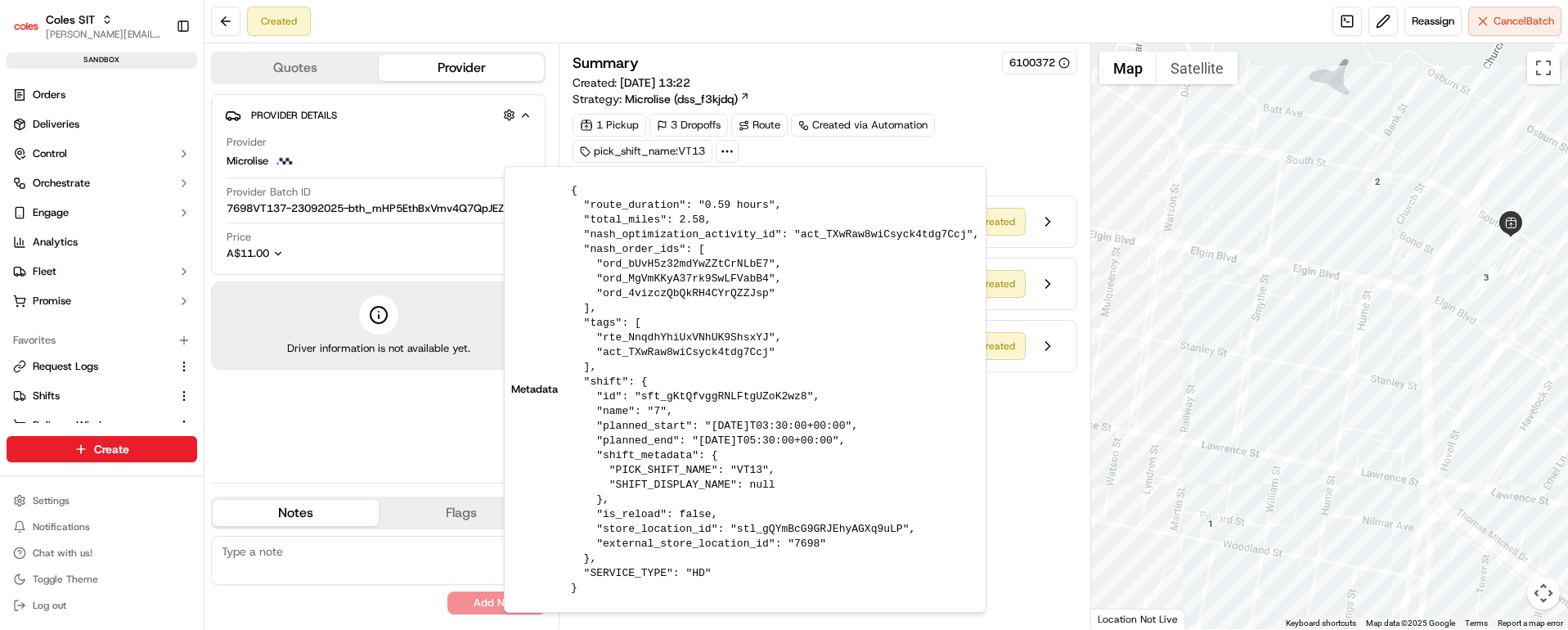
click at [1009, 132] on div "1 Pickup 3 Dropoffs Route Created via Automation pick_shift_name:VT13" at bounding box center [825, 138] width 504 height 49
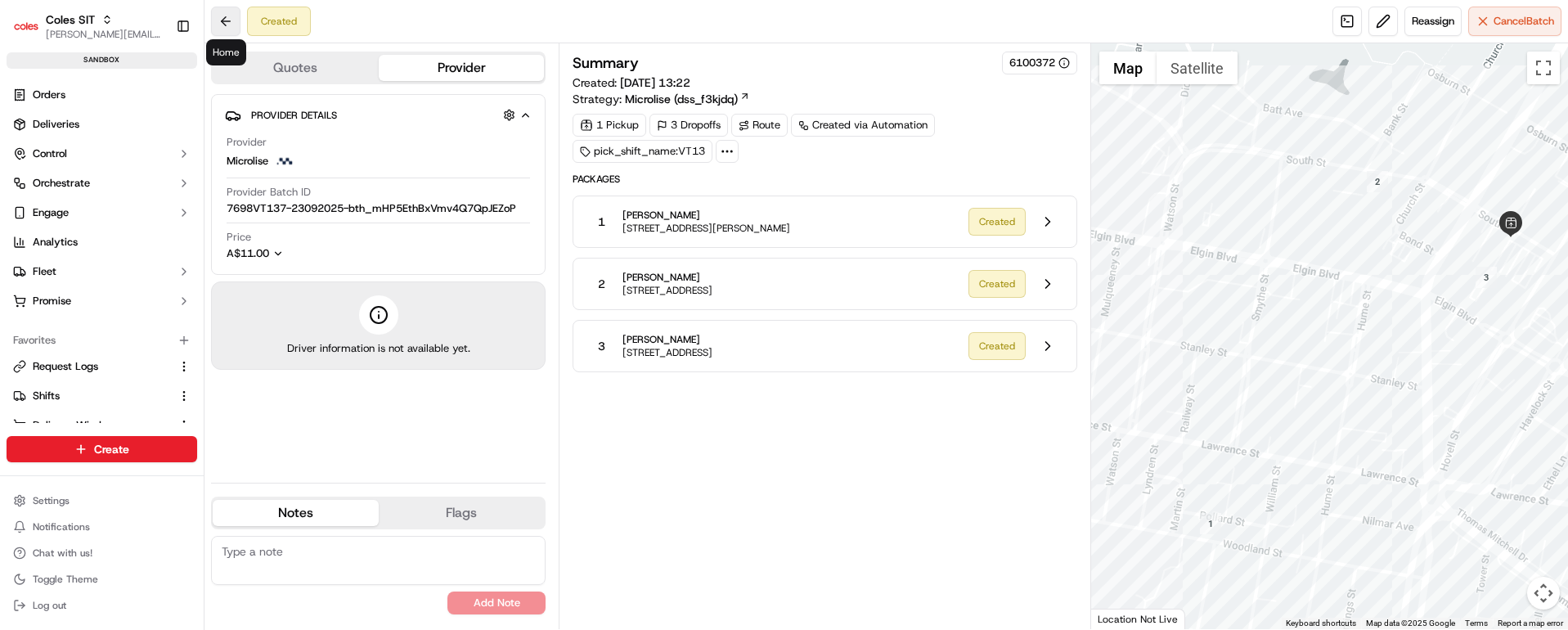
click at [226, 18] on button at bounding box center [225, 21] width 29 height 29
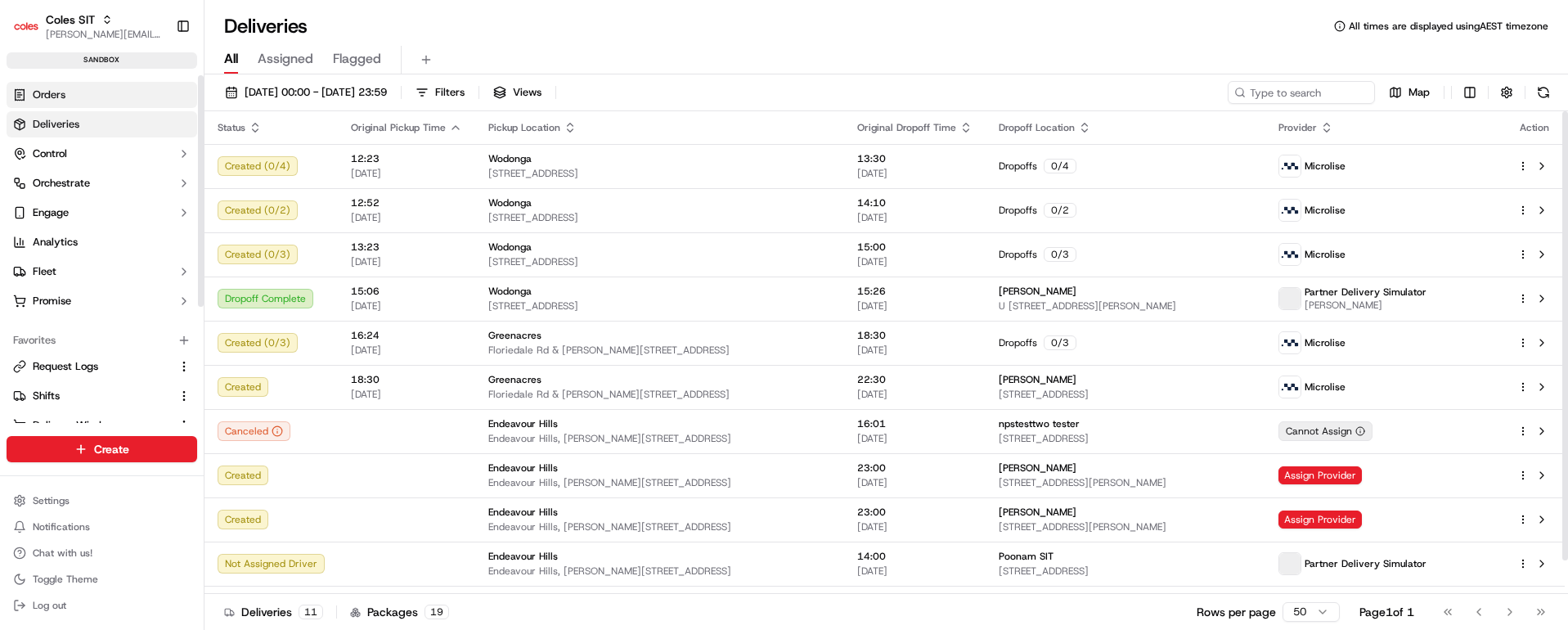
click at [79, 94] on link "Orders" at bounding box center [102, 95] width 191 height 26
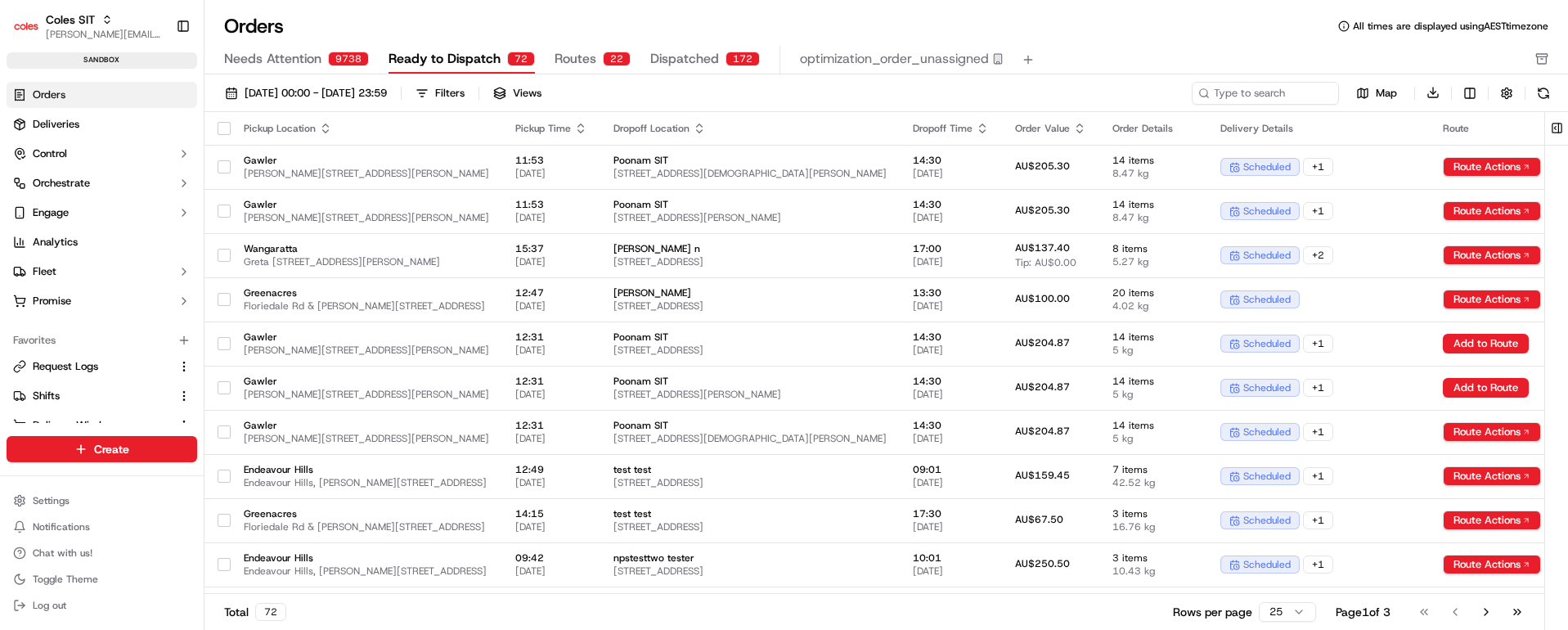
click at [698, 64] on span "Dispatched" at bounding box center [684, 59] width 69 height 19
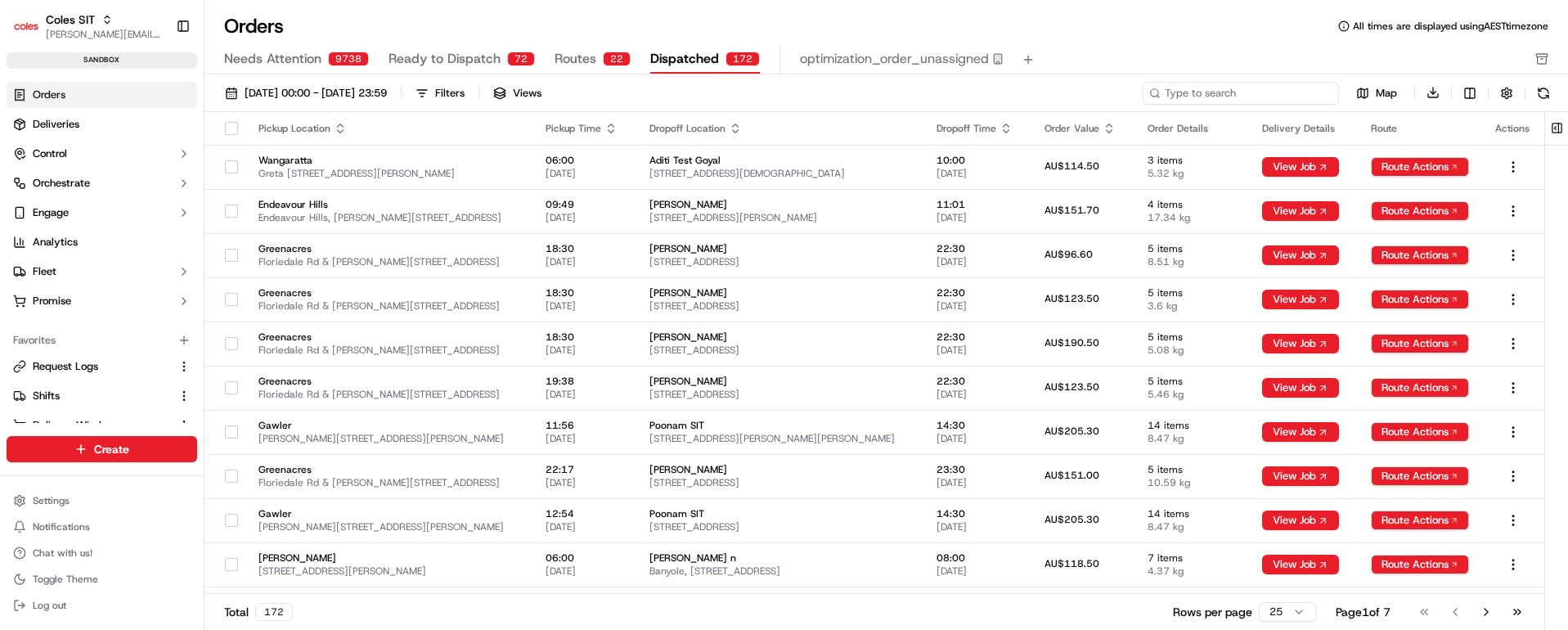
click at [1287, 92] on input at bounding box center [1240, 93] width 196 height 23
paste input "232209355"
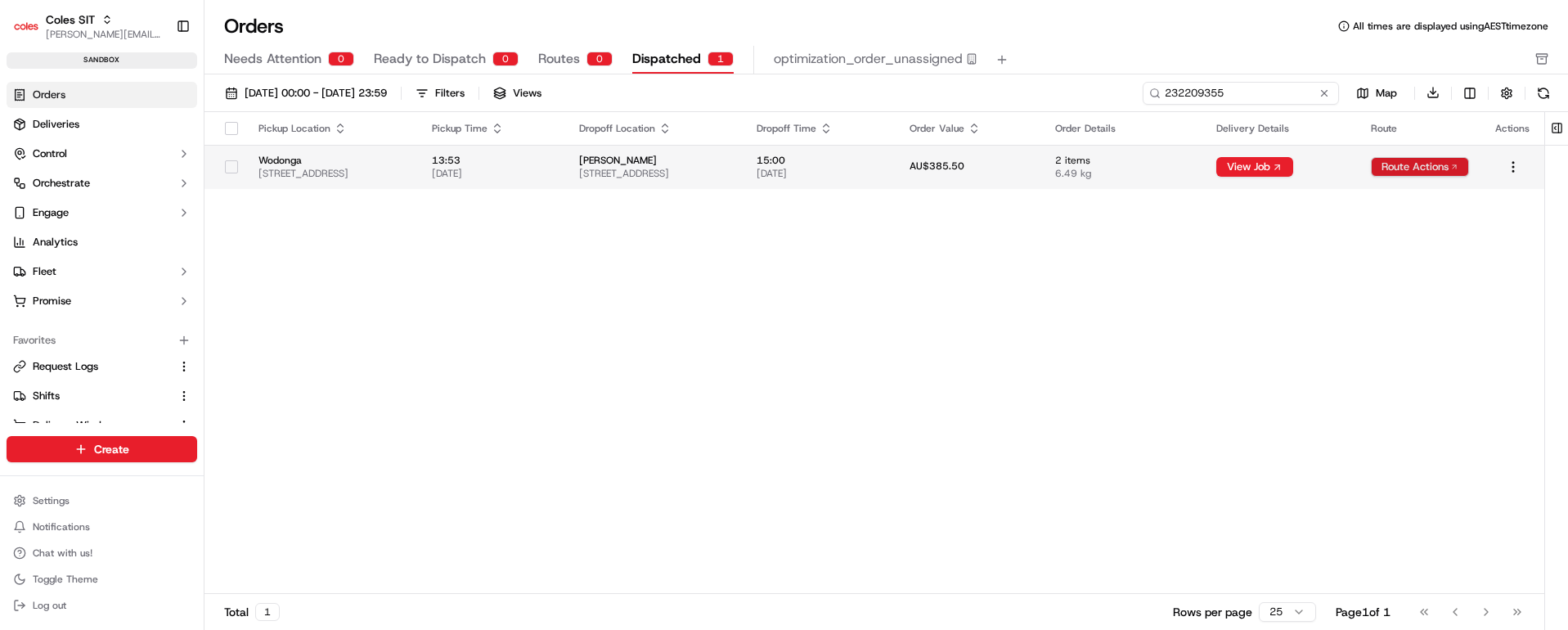
type input "232209355"
click at [1435, 163] on html "Coles SIT vaibhav.tomar@coles.com.au Toggle Sidebar sandbox Orders Deliveries C…" at bounding box center [784, 315] width 1568 height 630
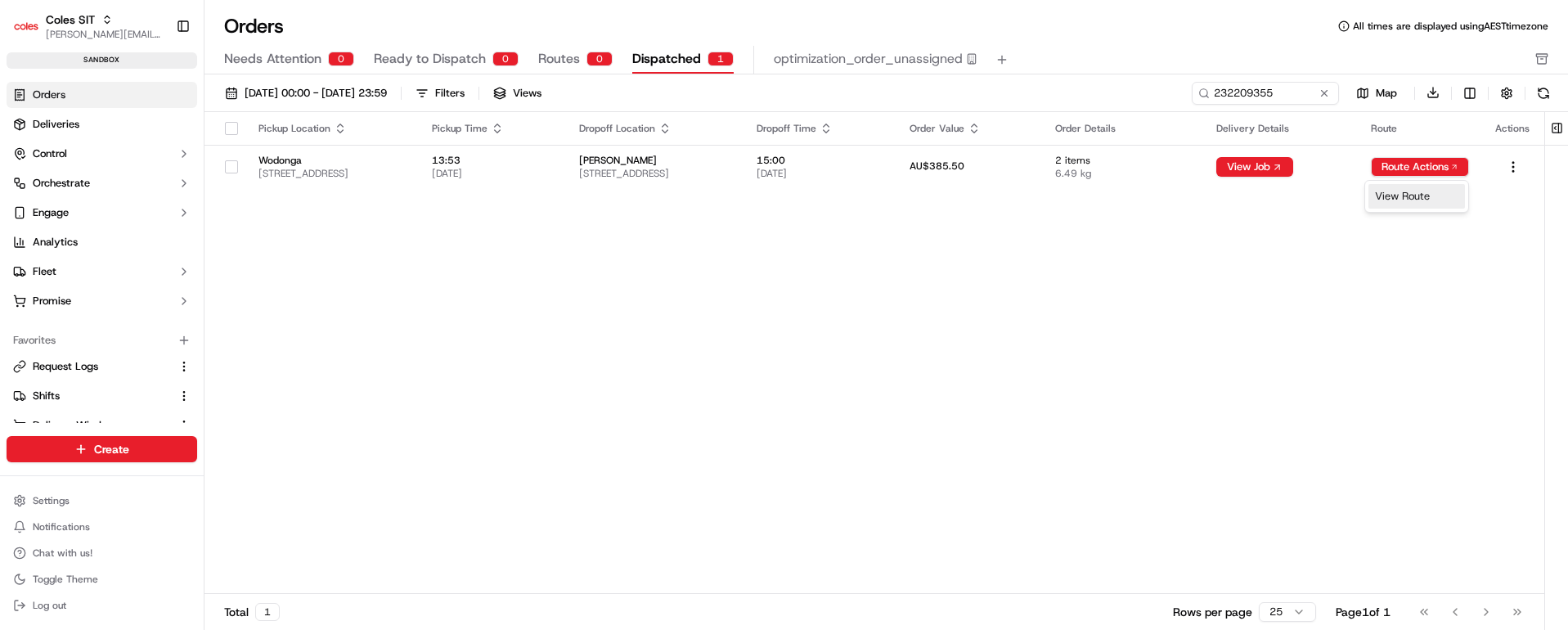
click at [1404, 196] on div "View Route" at bounding box center [1416, 196] width 96 height 24
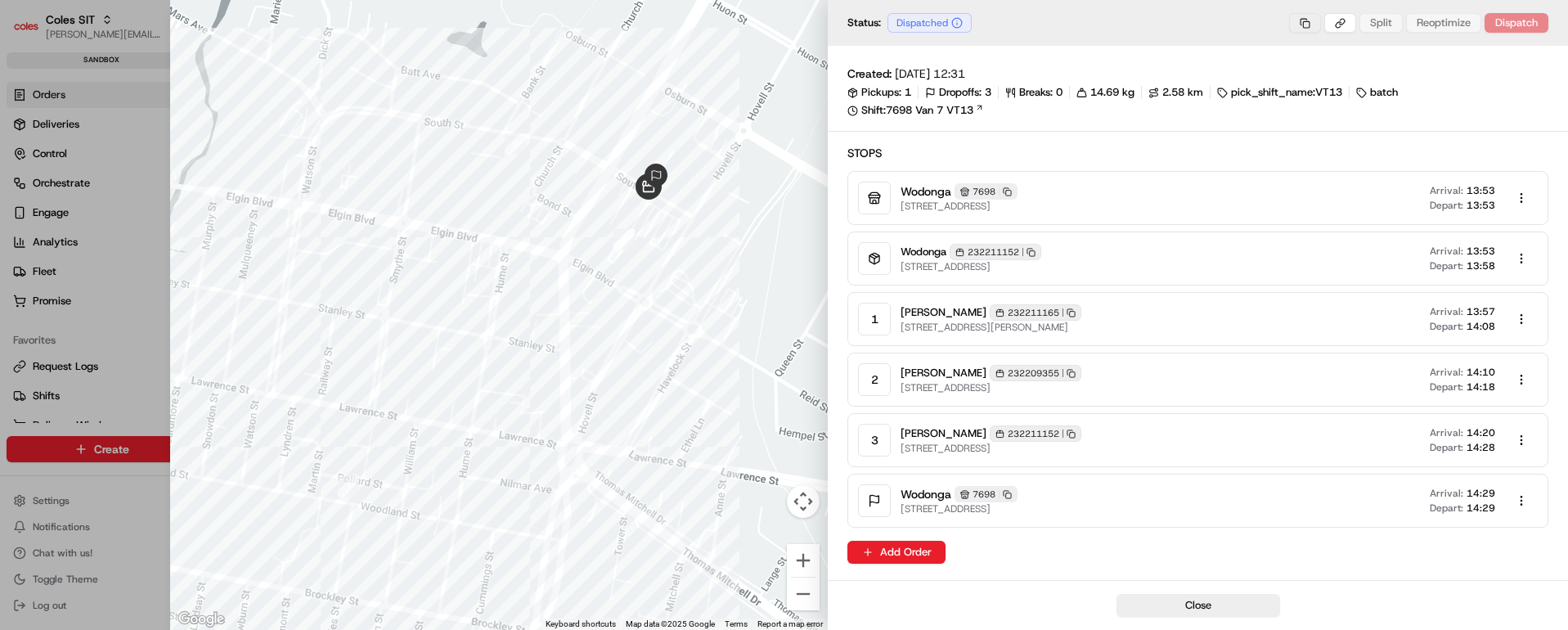
click at [1310, 24] on body "Coles SIT vaibhav.tomar@coles.com.au Toggle Sidebar sandbox Orders Deliveries C…" at bounding box center [784, 315] width 1568 height 630
click at [1308, 74] on div "Copy Job ID" at bounding box center [1307, 76] width 102 height 24
click at [1224, 606] on button "Close" at bounding box center [1198, 605] width 163 height 23
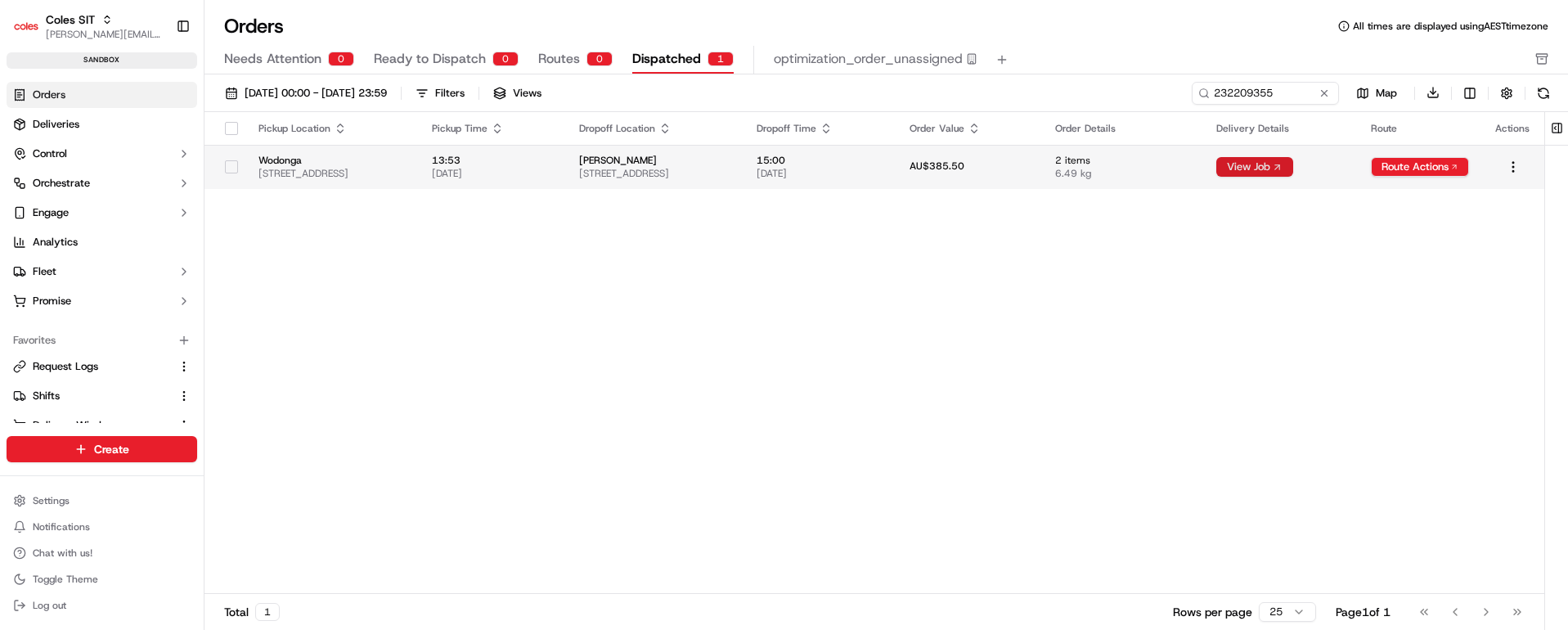
click at [1275, 165] on button "View Job" at bounding box center [1255, 166] width 77 height 19
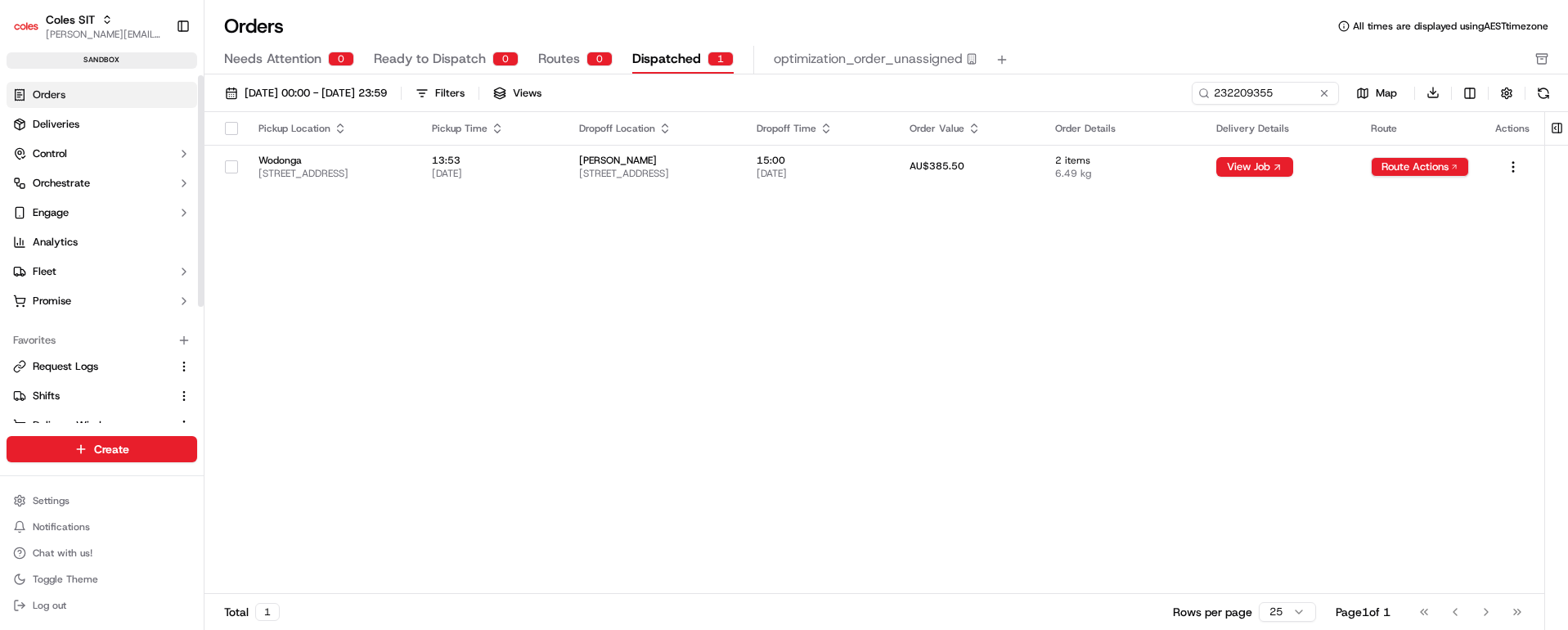
scroll to position [175, 0]
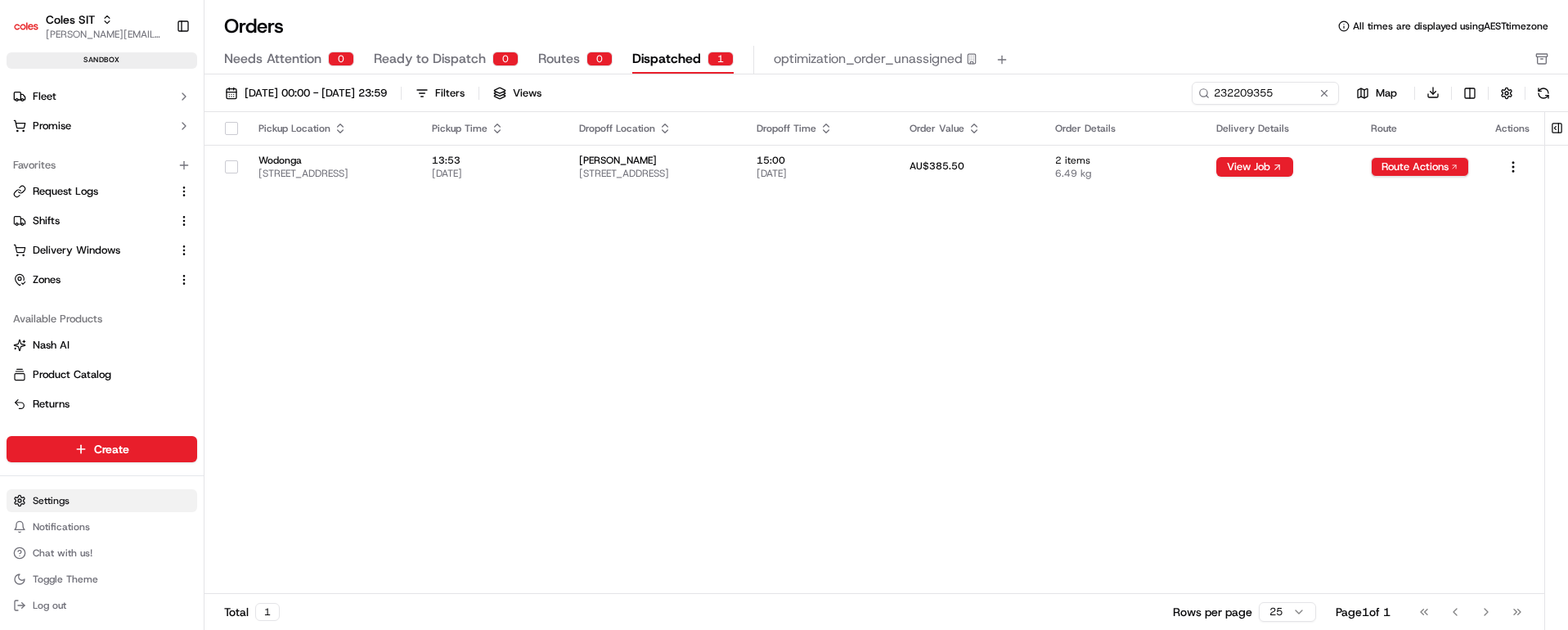
click at [66, 499] on html "Coles SIT vaibhav.tomar@coles.com.au Toggle Sidebar sandbox Orders Deliveries C…" at bounding box center [784, 315] width 1568 height 630
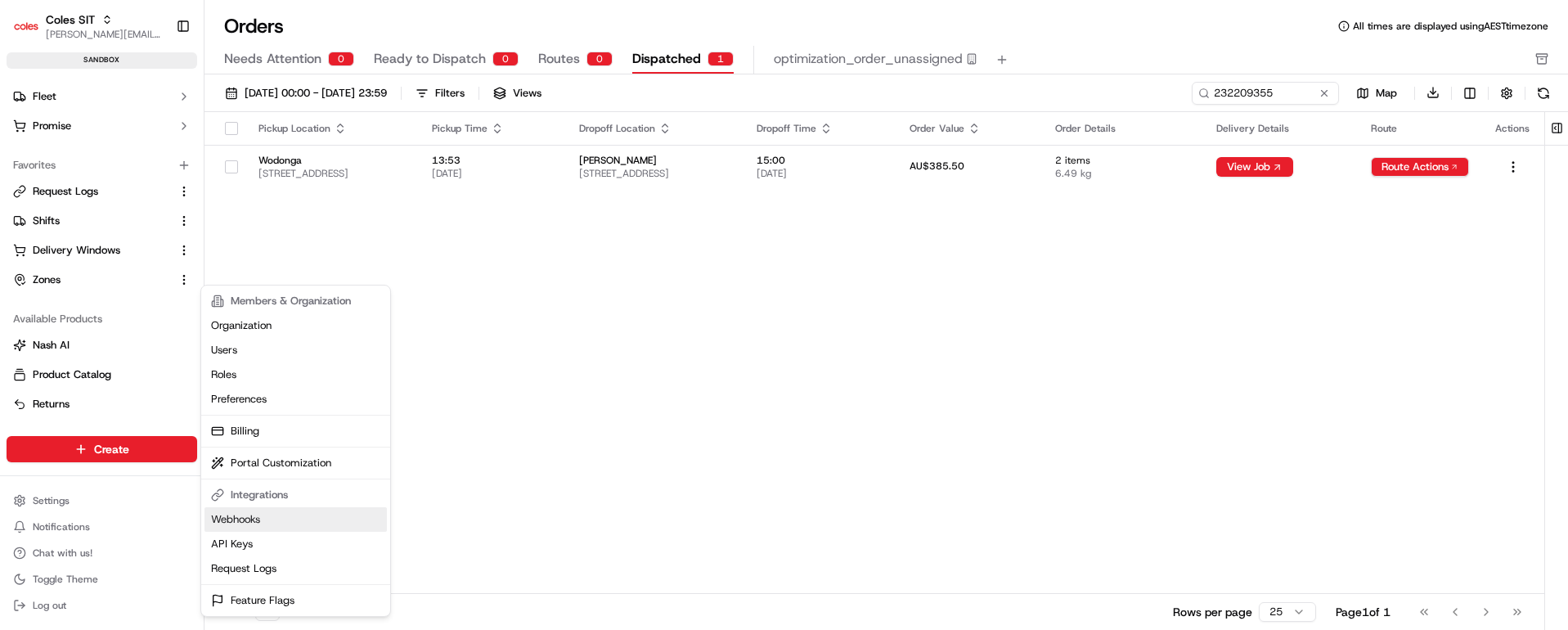
click at [236, 519] on link "Webhooks" at bounding box center [296, 519] width 183 height 24
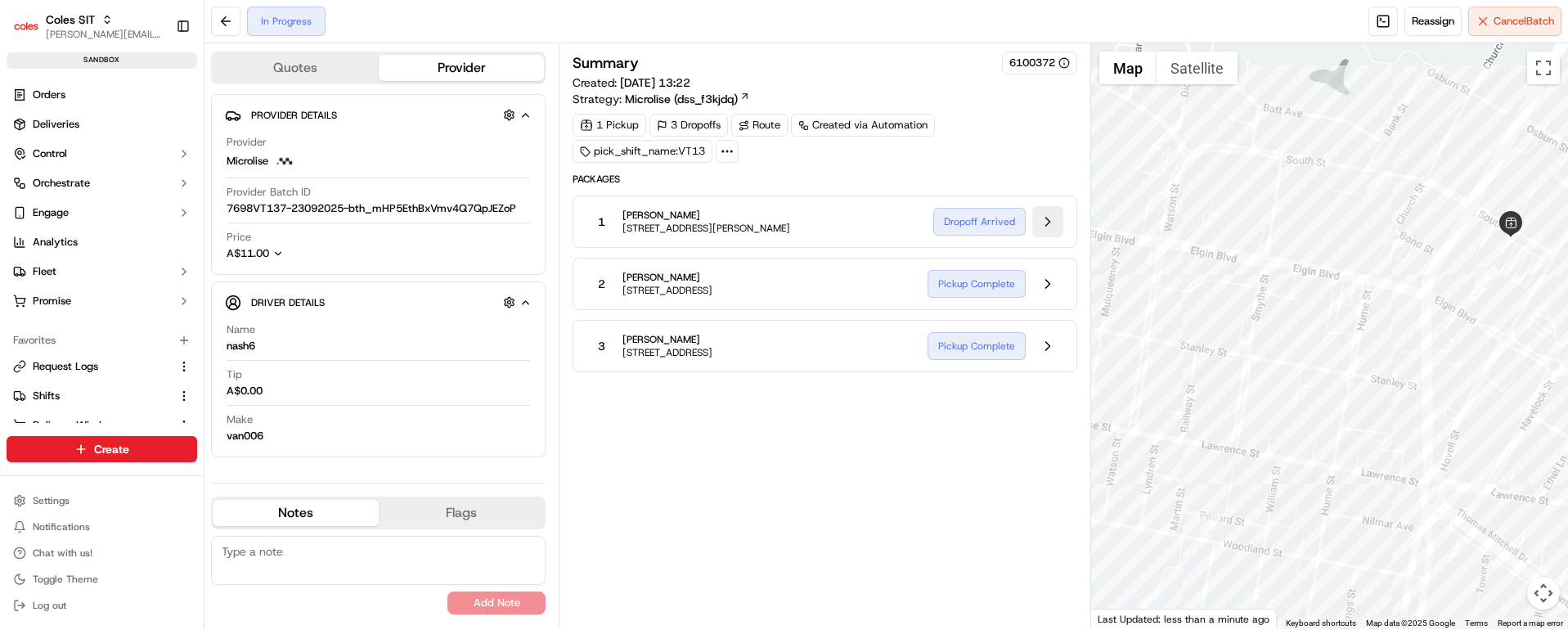
click at [1050, 219] on button at bounding box center [1047, 221] width 31 height 31
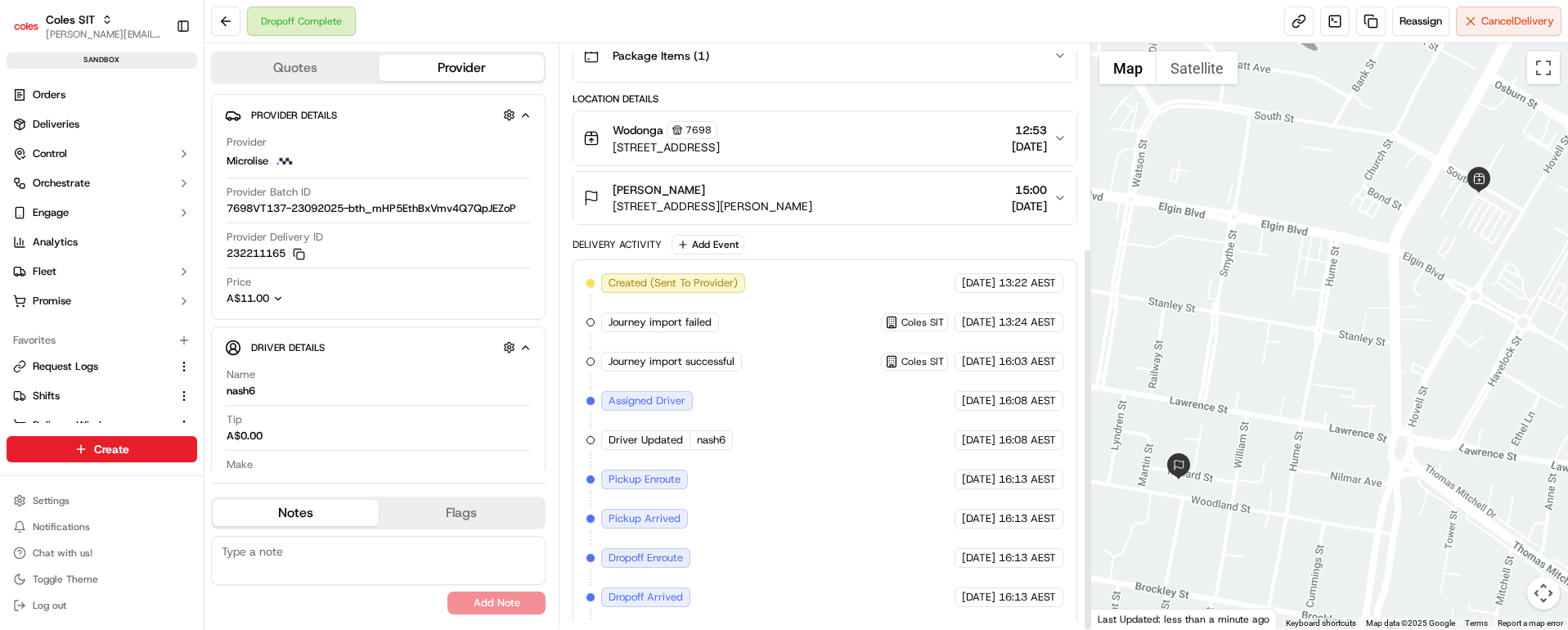
scroll to position [309, 0]
